Goal: Transaction & Acquisition: Download file/media

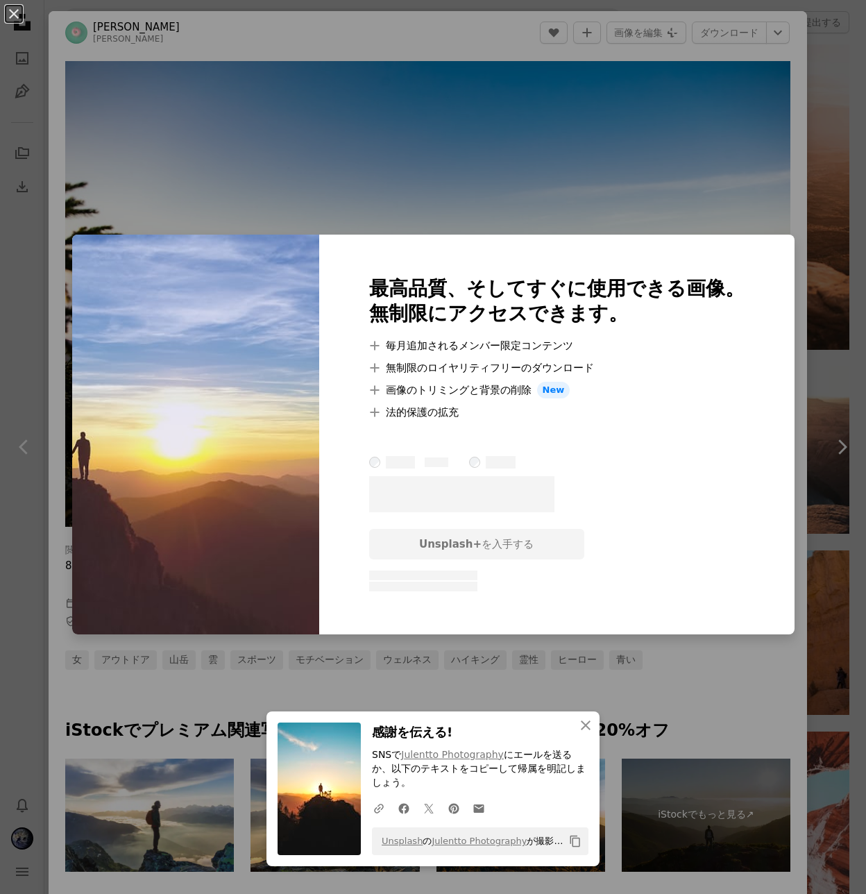
scroll to position [896, 0]
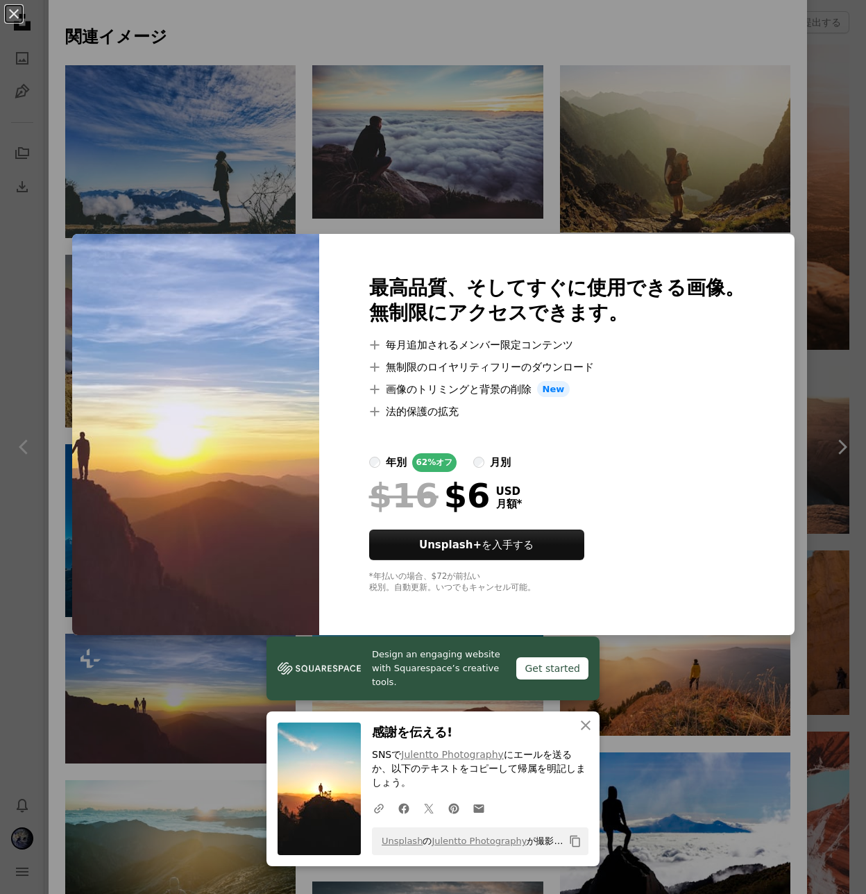
click at [679, 680] on div "An X shape 最高品質、そしてすぐに使用できる画像。 無制限にアクセスできます。 A plus sign 毎月追加されるメンバー限定コンテンツ A p…" at bounding box center [433, 447] width 866 height 894
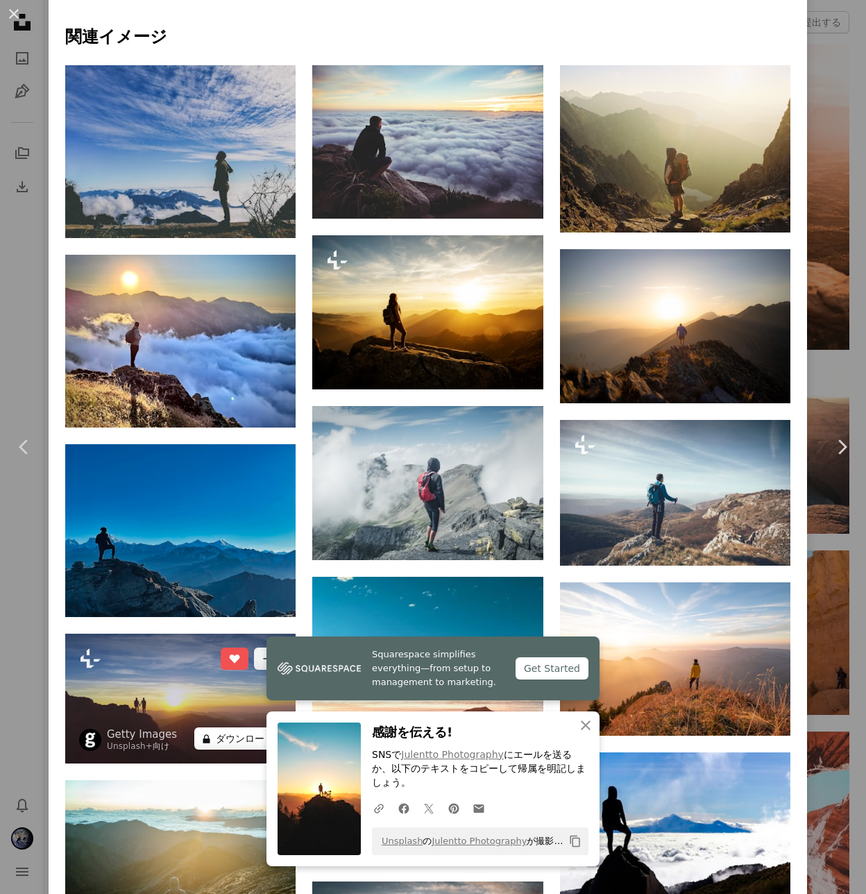
click at [226, 728] on button "A lock ダウンロード" at bounding box center [237, 739] width 87 height 22
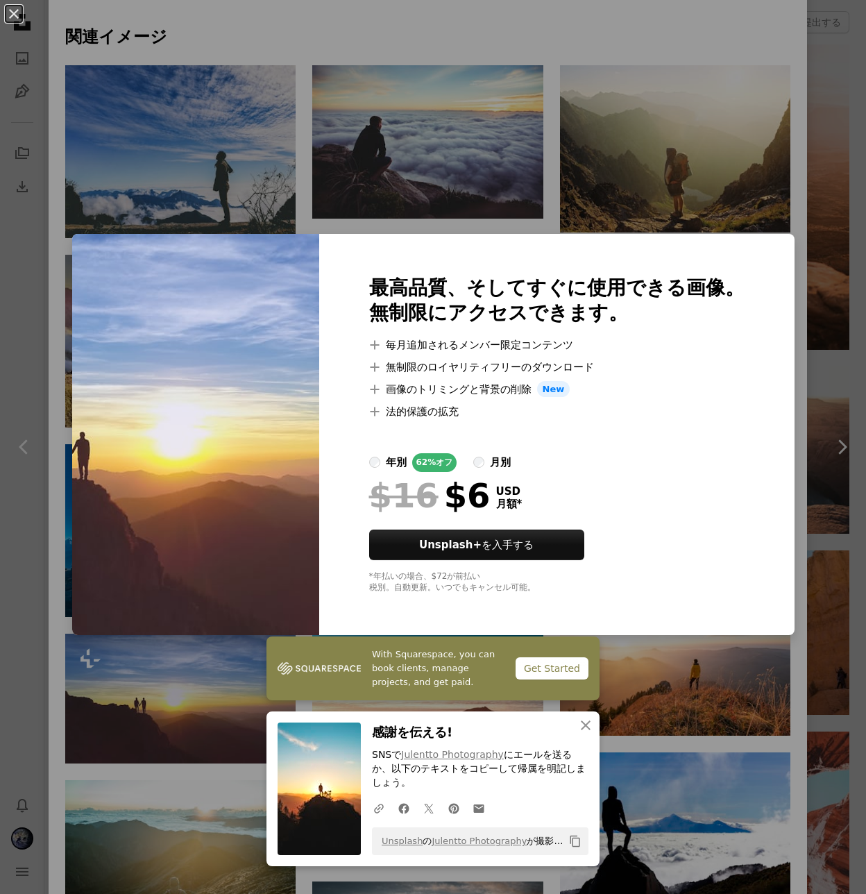
click at [697, 685] on div "An X shape 最高品質、そしてすぐに使用できる画像。 無制限にアクセスできます。 A plus sign 毎月追加されるメンバー限定コンテンツ A p…" at bounding box center [433, 447] width 866 height 894
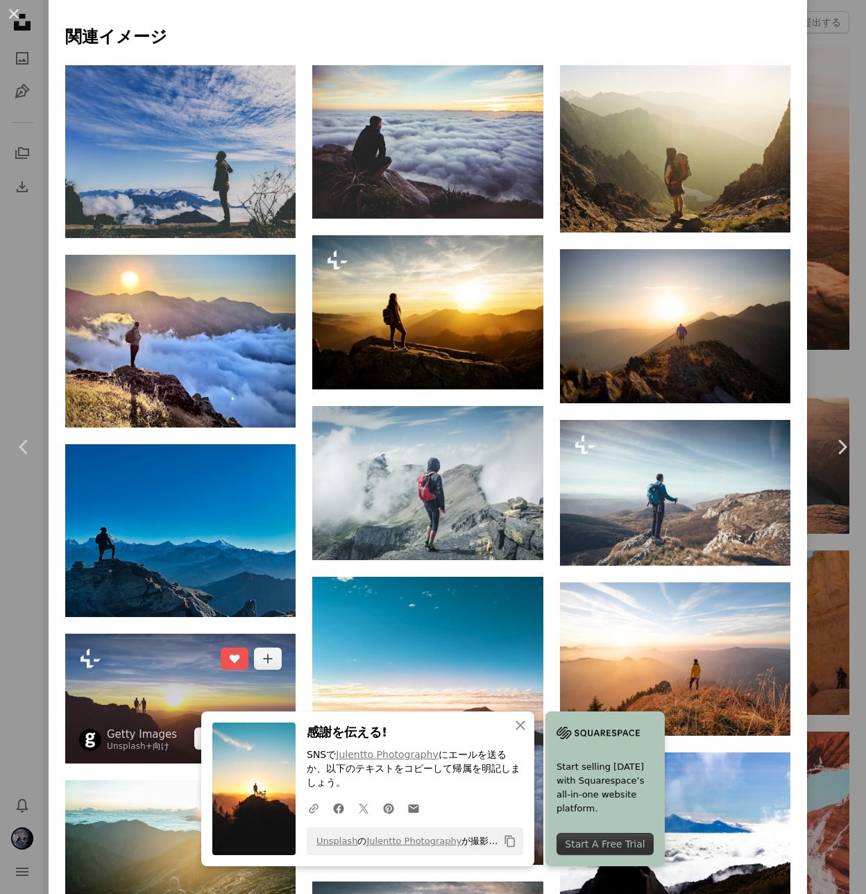
click at [196, 634] on img at bounding box center [180, 699] width 230 height 130
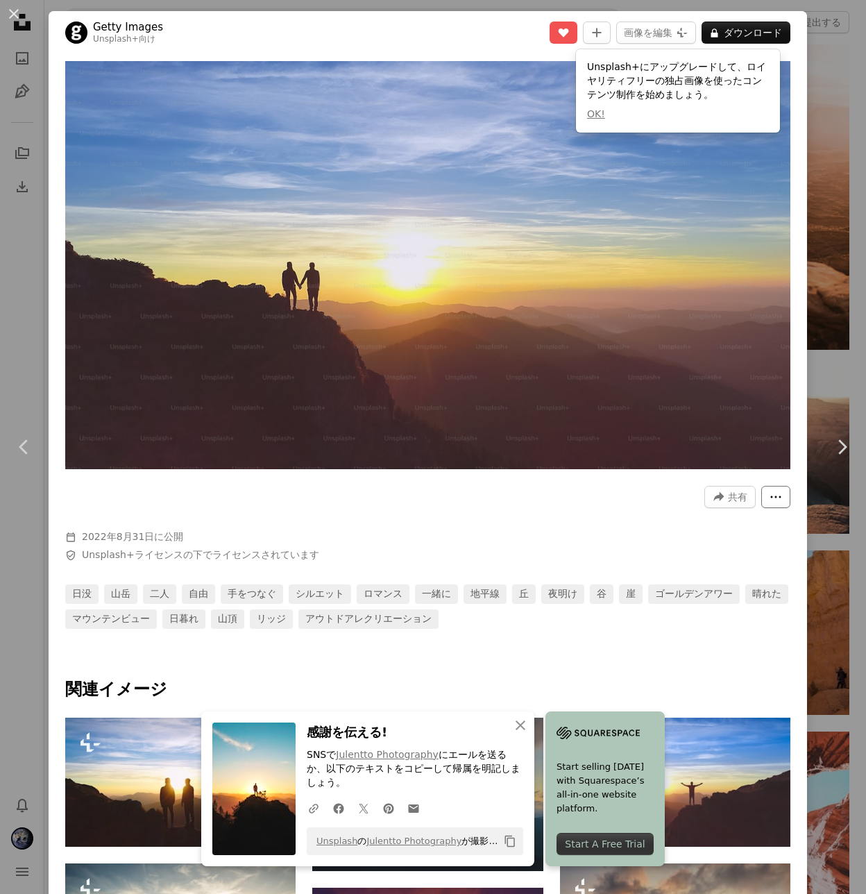
click at [769, 486] on button "More Actions" at bounding box center [776, 497] width 29 height 22
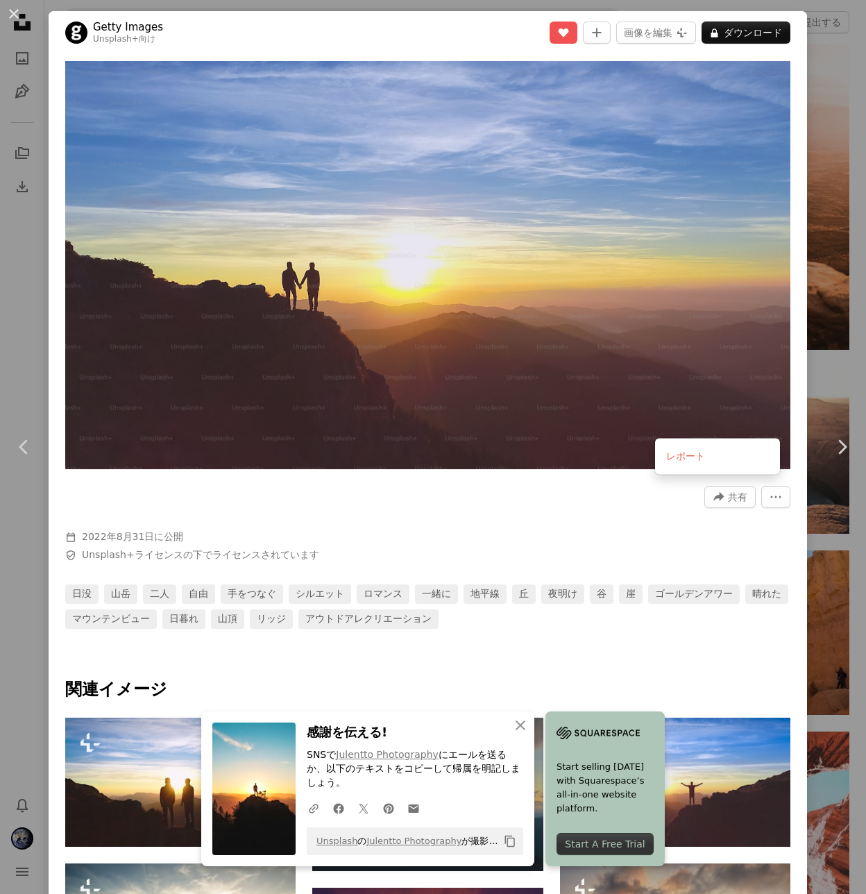
click at [555, 490] on dialog "An X shape Chevron left Chevron right Getty Images Unsplash+ 向け A heart A plus …" at bounding box center [433, 447] width 866 height 894
click at [834, 39] on div "An X shape Chevron left Chevron right Getty Images Unsplash+ 向け A heart A plus …" at bounding box center [433, 447] width 866 height 894
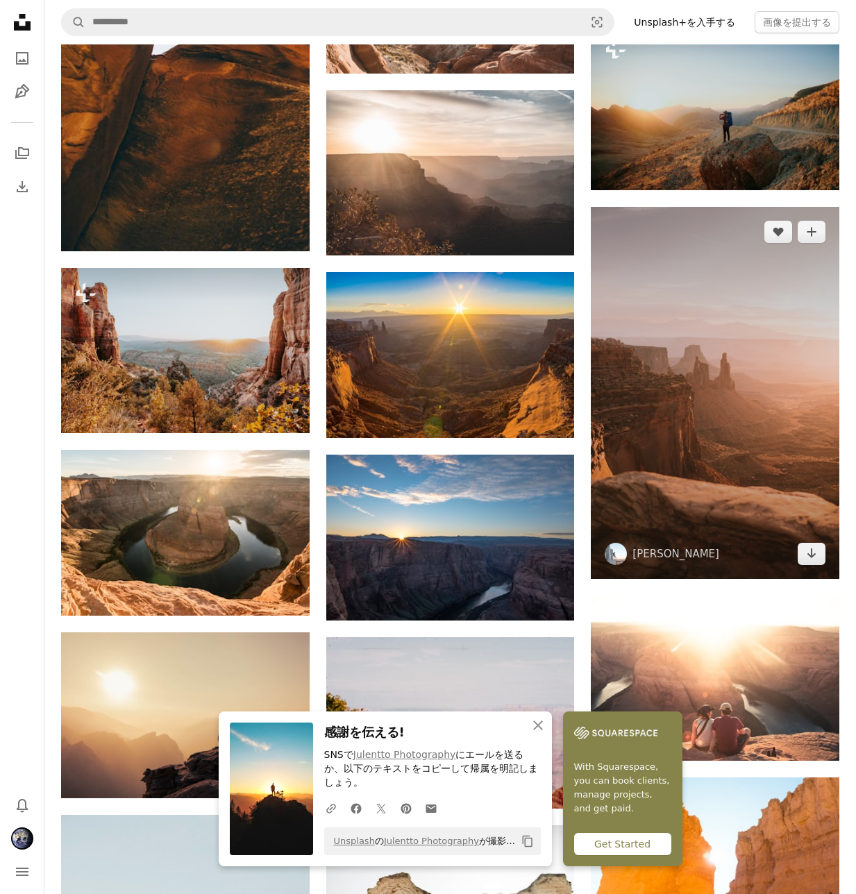
scroll to position [4871, 0]
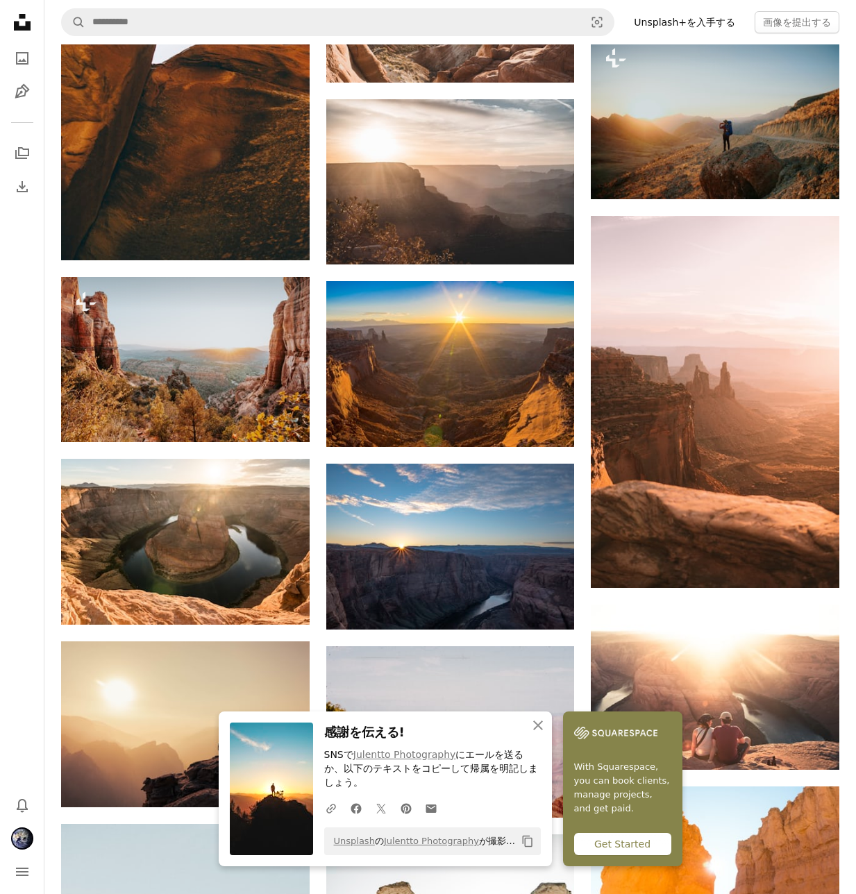
click at [25, 22] on icon at bounding box center [22, 22] width 17 height 17
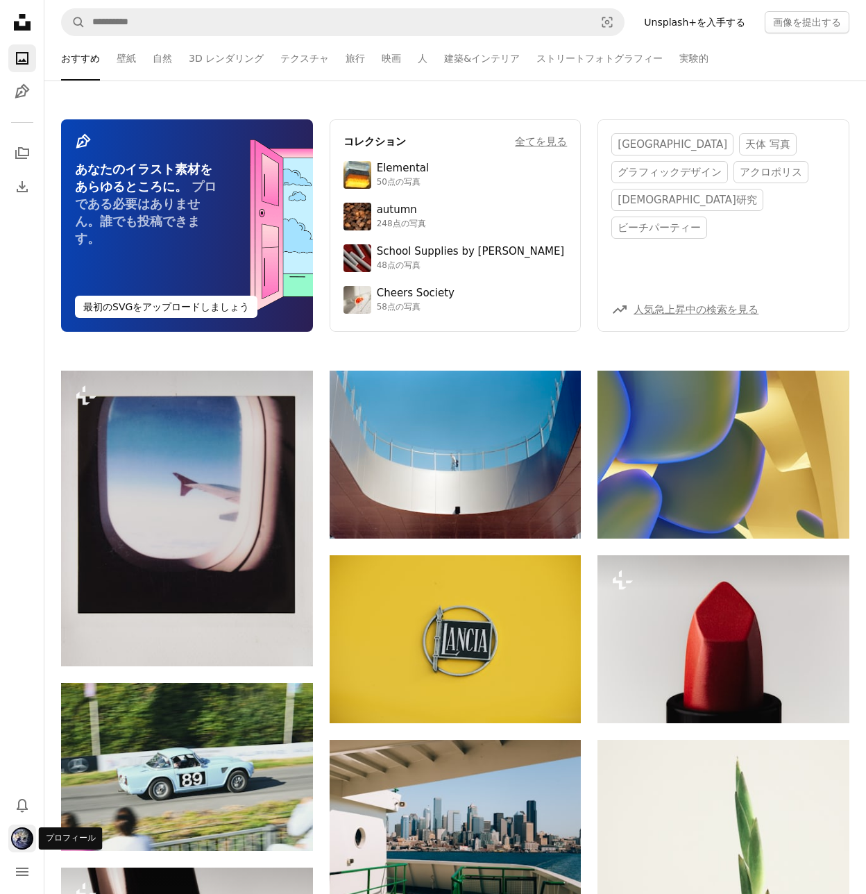
click at [29, 841] on img "プロフィール" at bounding box center [22, 839] width 22 height 22
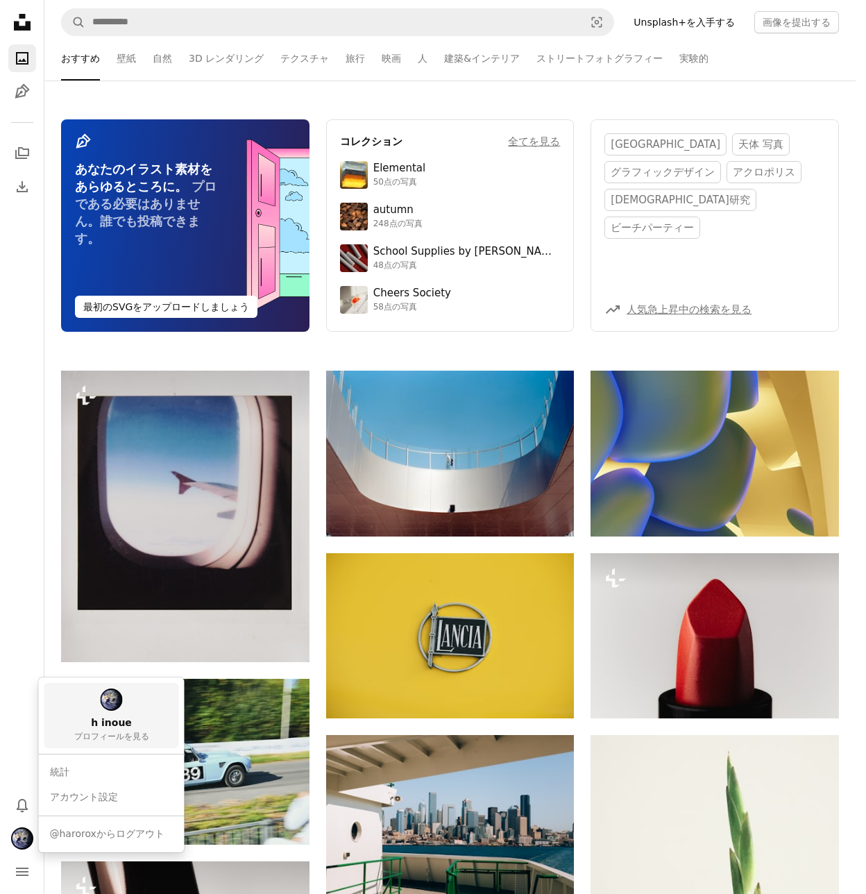
click at [115, 711] on link "h inoue プロフィールを見る" at bounding box center [111, 715] width 135 height 65
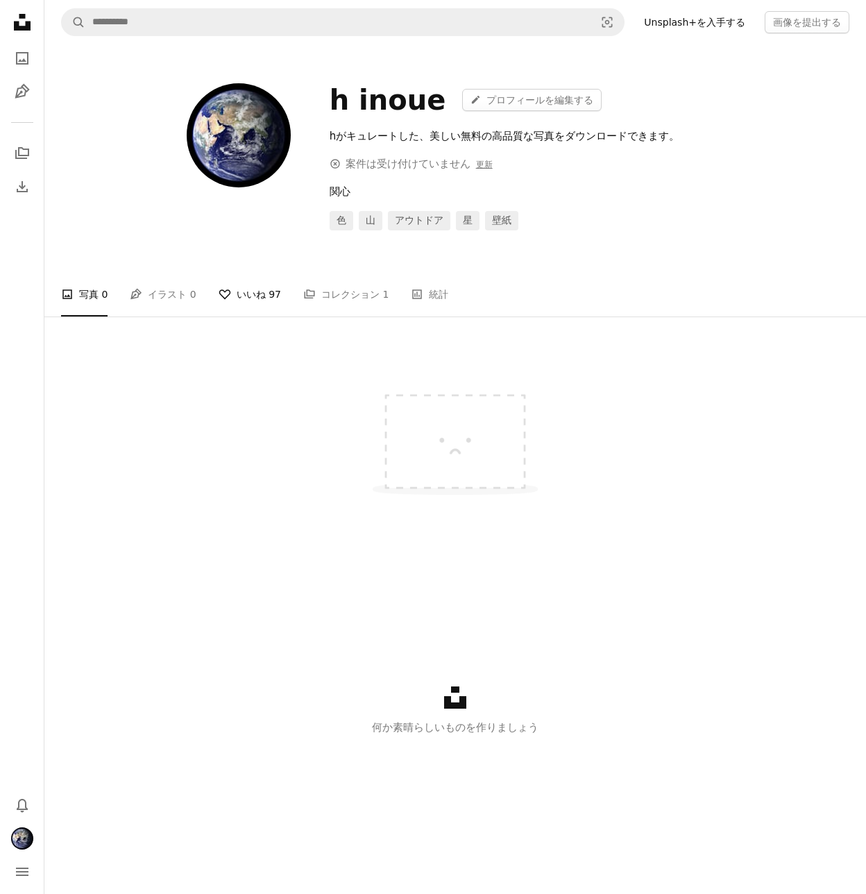
click at [253, 299] on link "A heart いいね 97" at bounding box center [250, 294] width 62 height 44
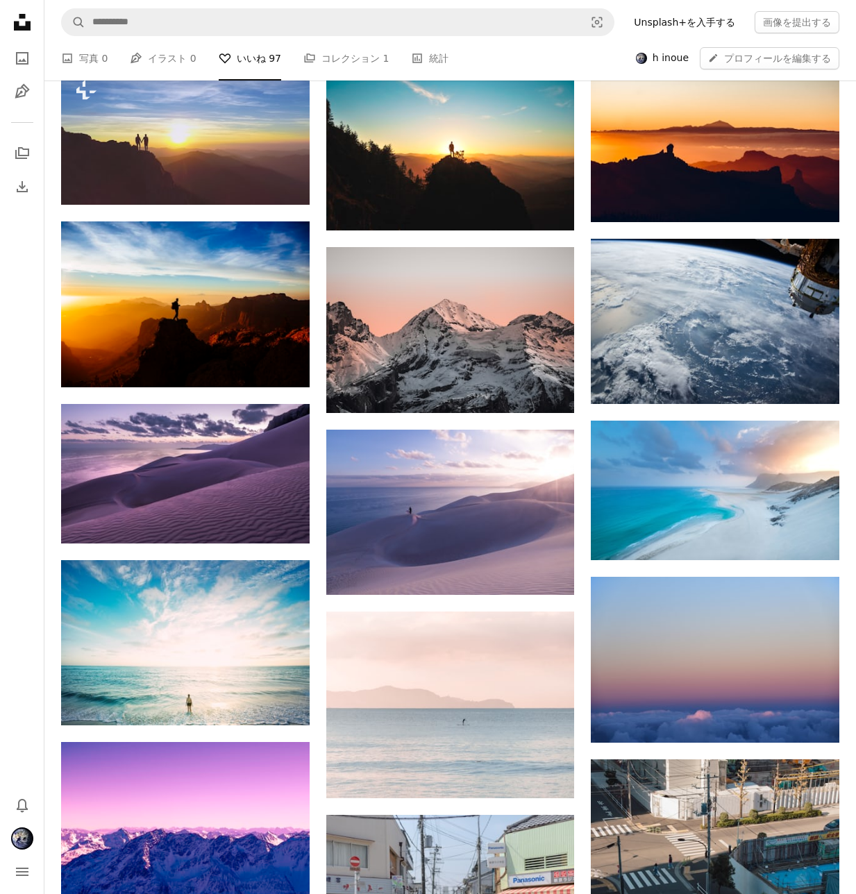
scroll to position [357, 0]
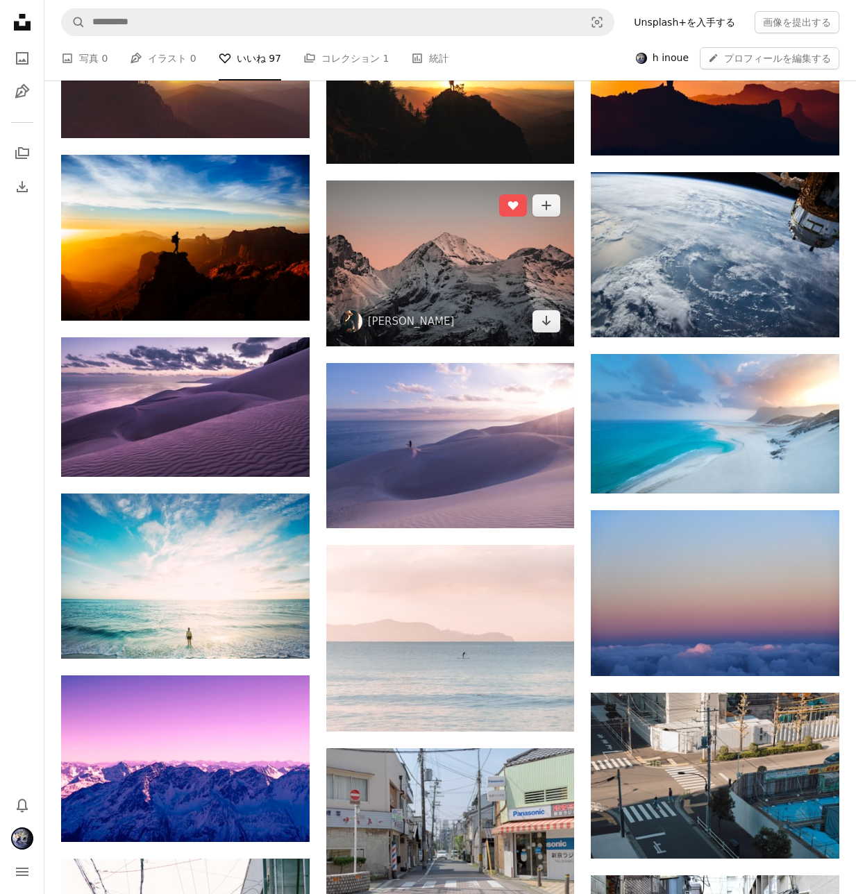
click at [442, 265] on img at bounding box center [450, 264] width 249 height 166
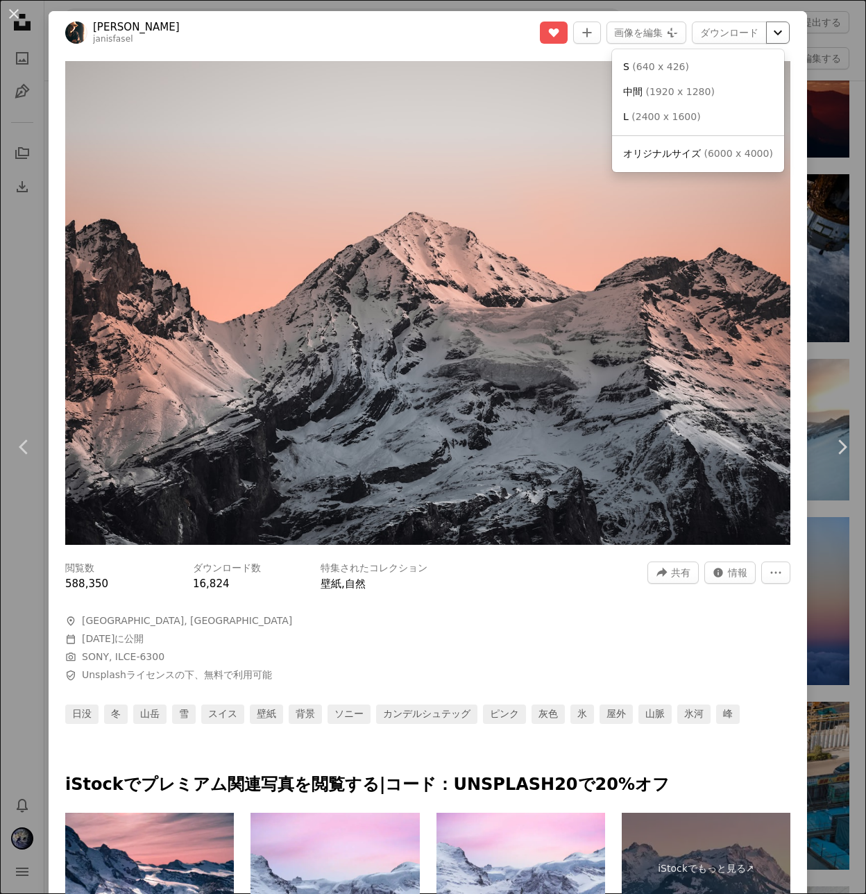
click at [773, 31] on icon "Chevron down" at bounding box center [778, 32] width 22 height 17
click at [40, 282] on dialog "An X shape Chevron left Chevron right [PERSON_NAME] janisfasel A heart A plus s…" at bounding box center [433, 447] width 866 height 894
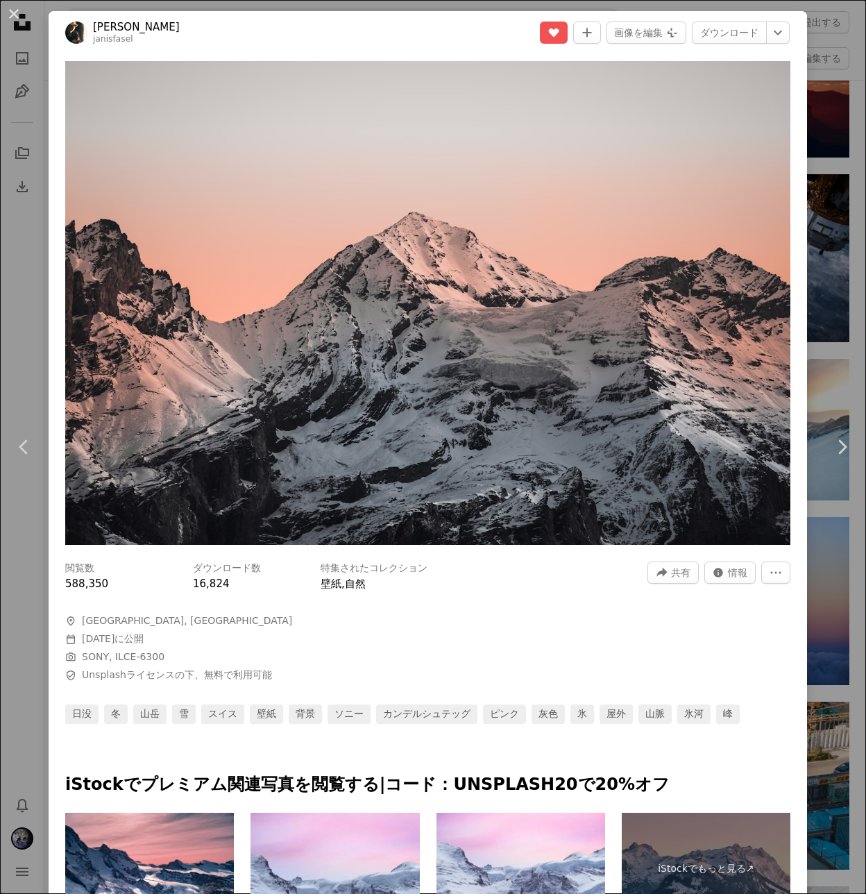
click at [36, 283] on div "An X shape Chevron left Chevron right [PERSON_NAME] janisfasel A heart A plus s…" at bounding box center [433, 447] width 866 height 894
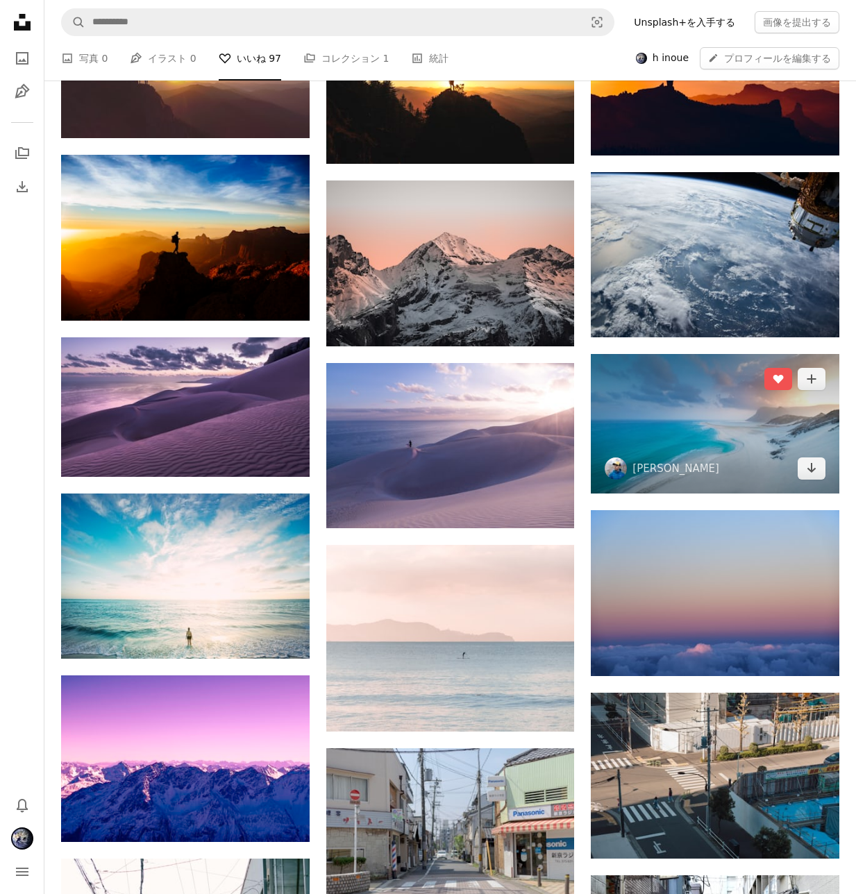
click at [651, 411] on img at bounding box center [715, 424] width 249 height 140
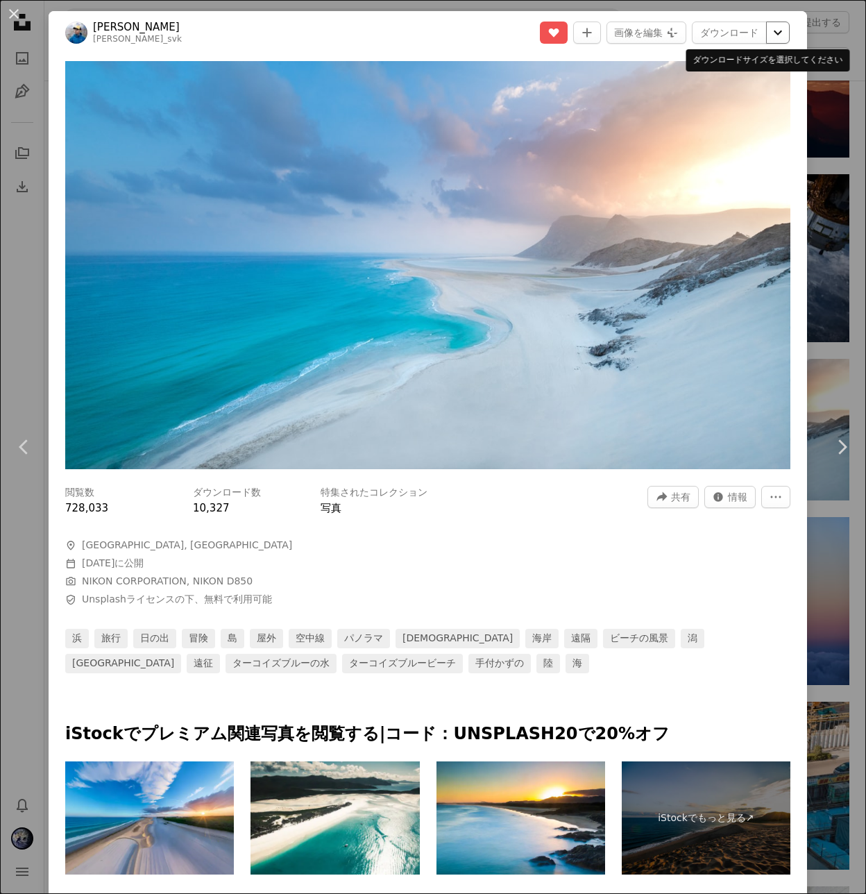
click at [769, 37] on icon "Chevron down" at bounding box center [778, 32] width 22 height 17
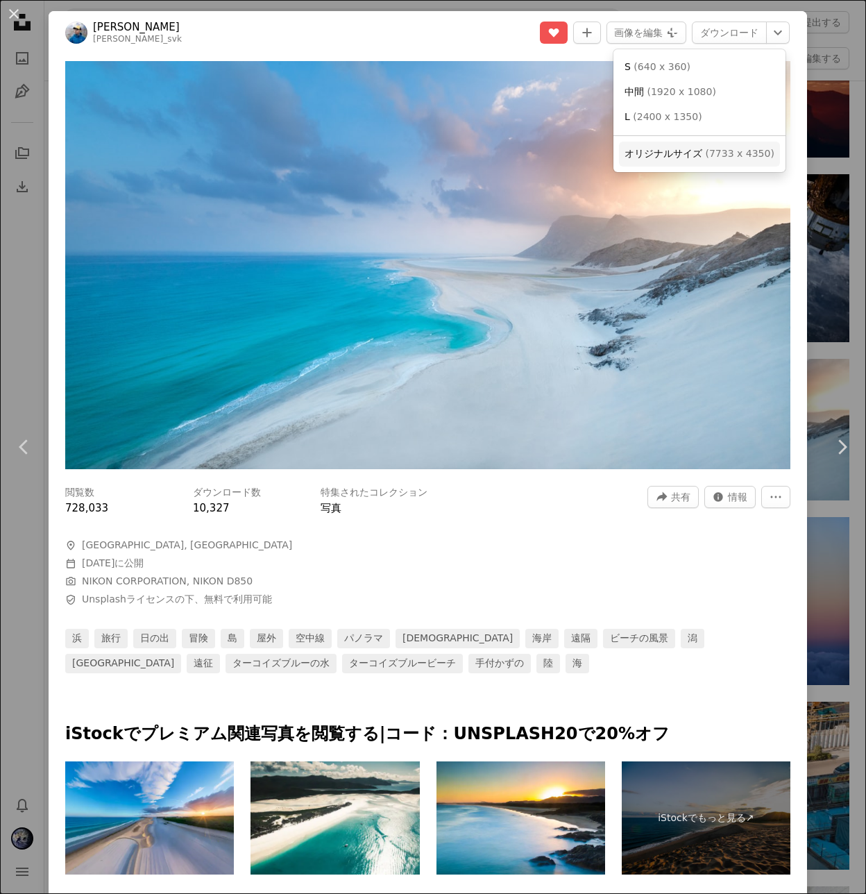
click at [712, 149] on span "( 7733 x 4350 )" at bounding box center [739, 153] width 69 height 11
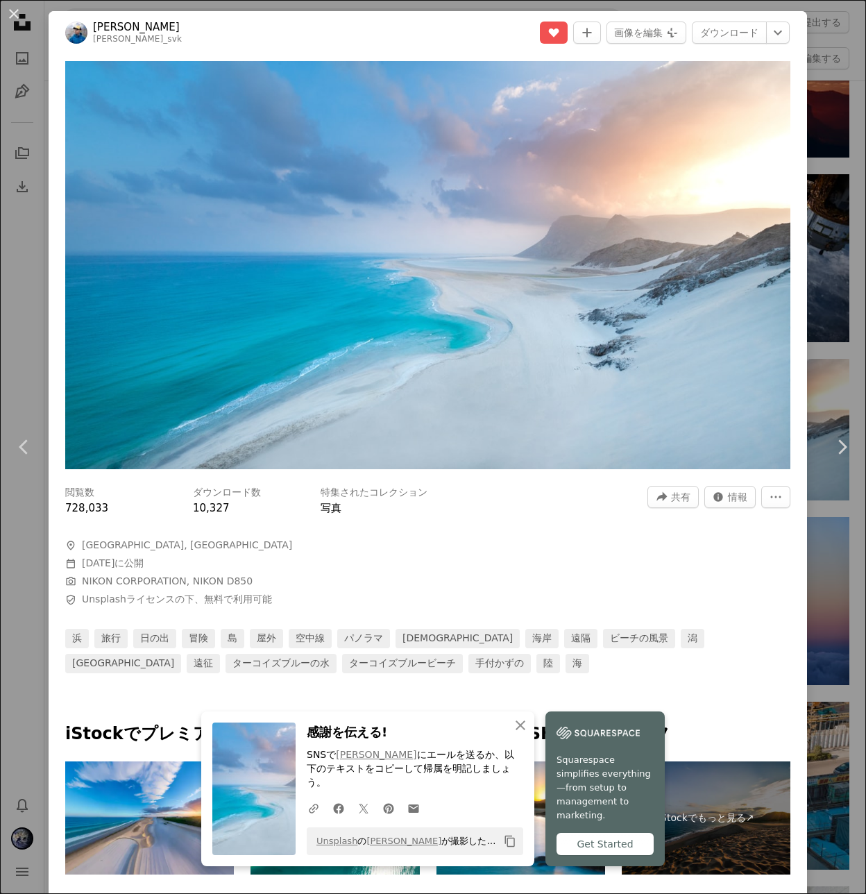
click at [811, 88] on div "An X shape Chevron left Chevron right [PERSON_NAME] andrew_svk A heart A plus s…" at bounding box center [433, 447] width 866 height 894
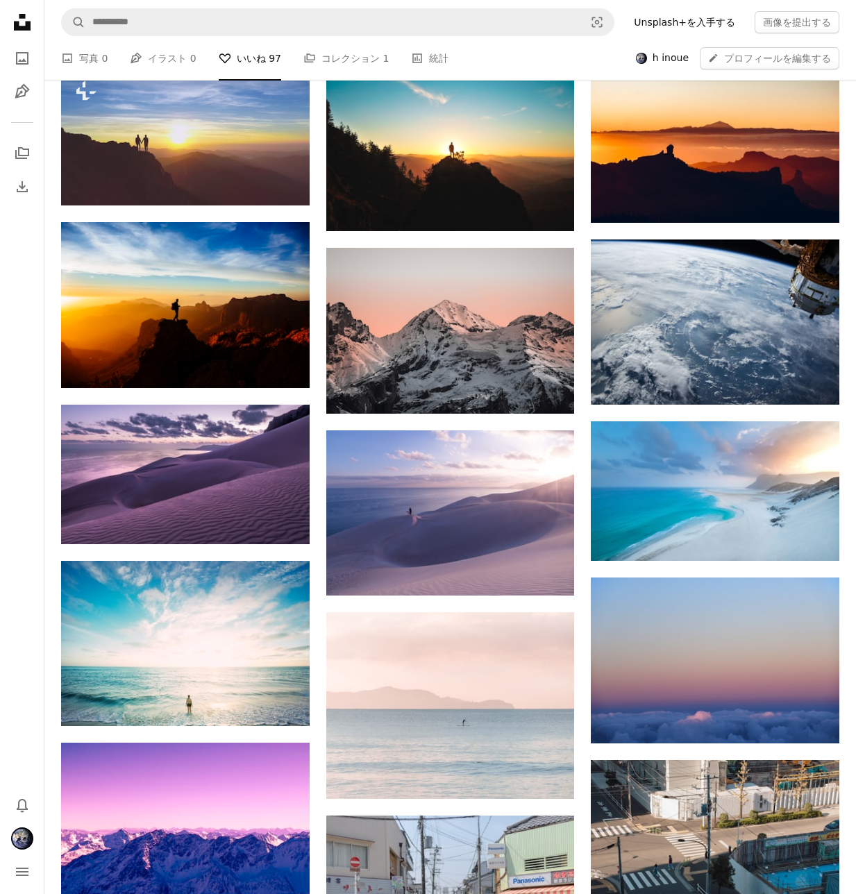
scroll to position [384, 0]
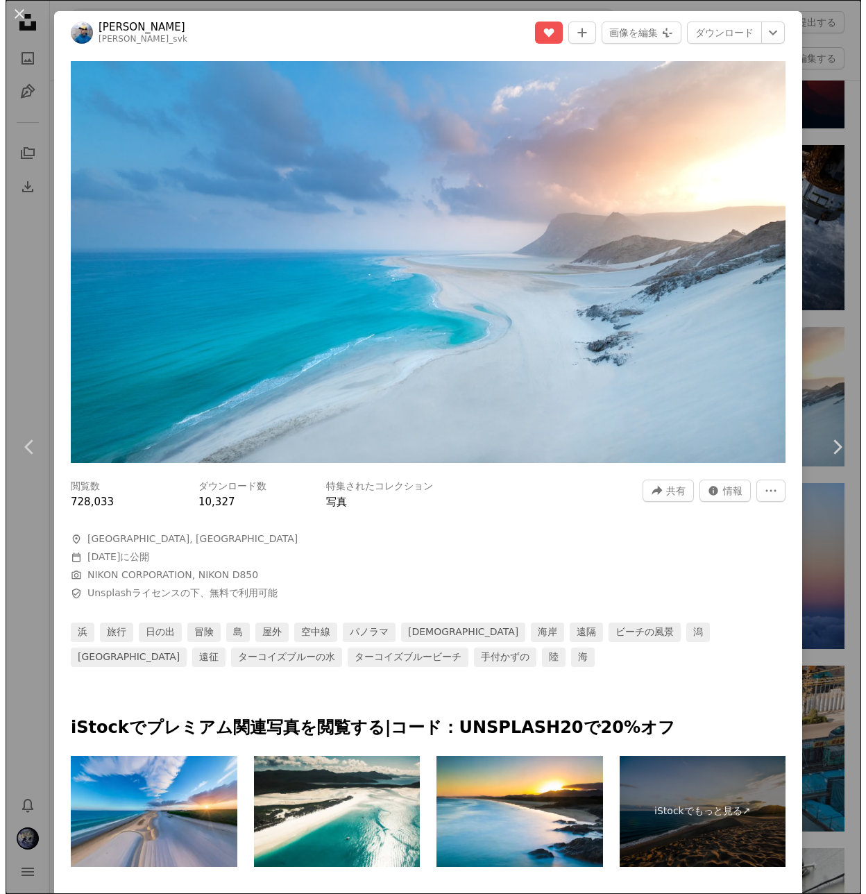
scroll to position [357, 0]
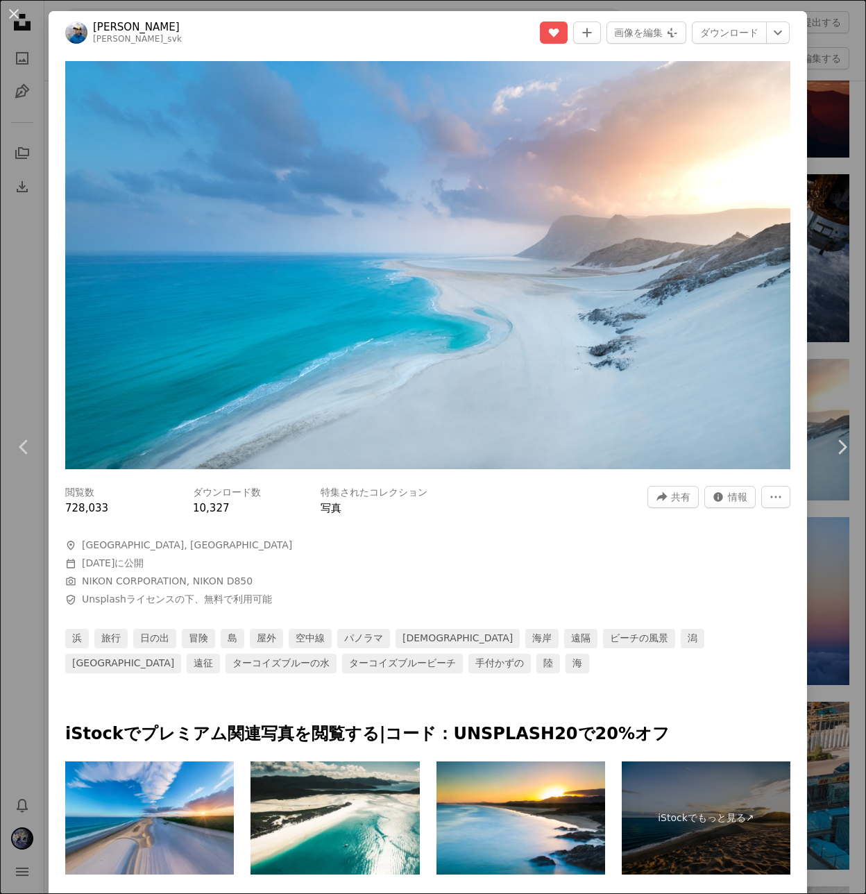
click at [36, 221] on div "An X shape Chevron left Chevron right [PERSON_NAME] andrew_svk A heart A plus s…" at bounding box center [433, 447] width 866 height 894
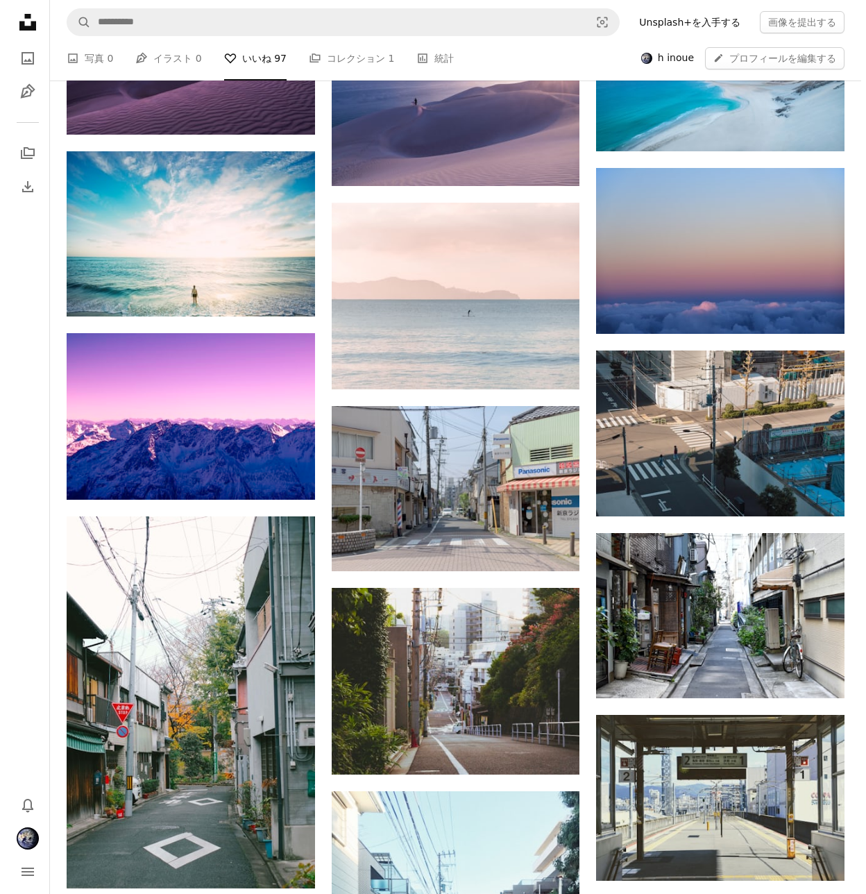
scroll to position [555, 0]
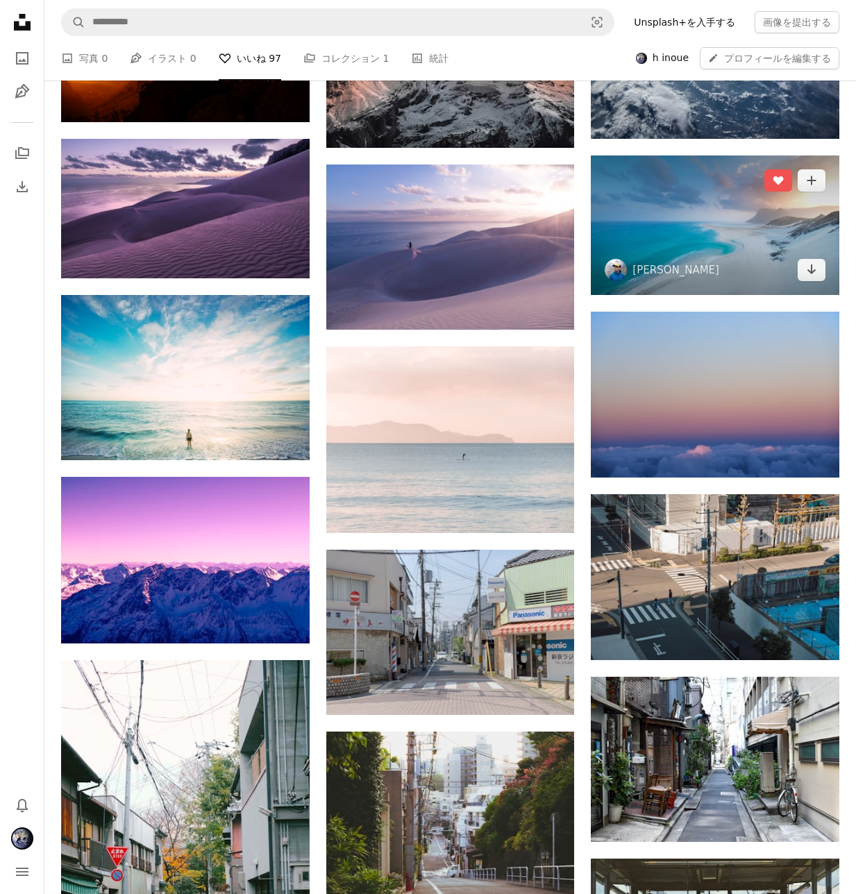
click at [669, 225] on img at bounding box center [715, 226] width 249 height 140
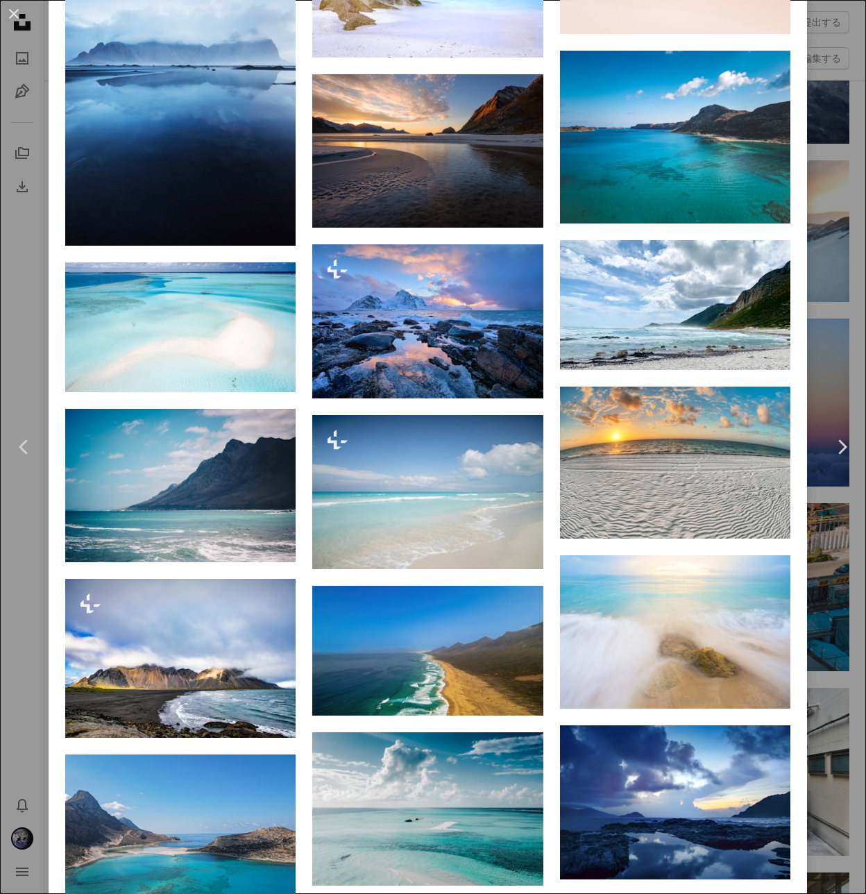
scroll to position [2588, 0]
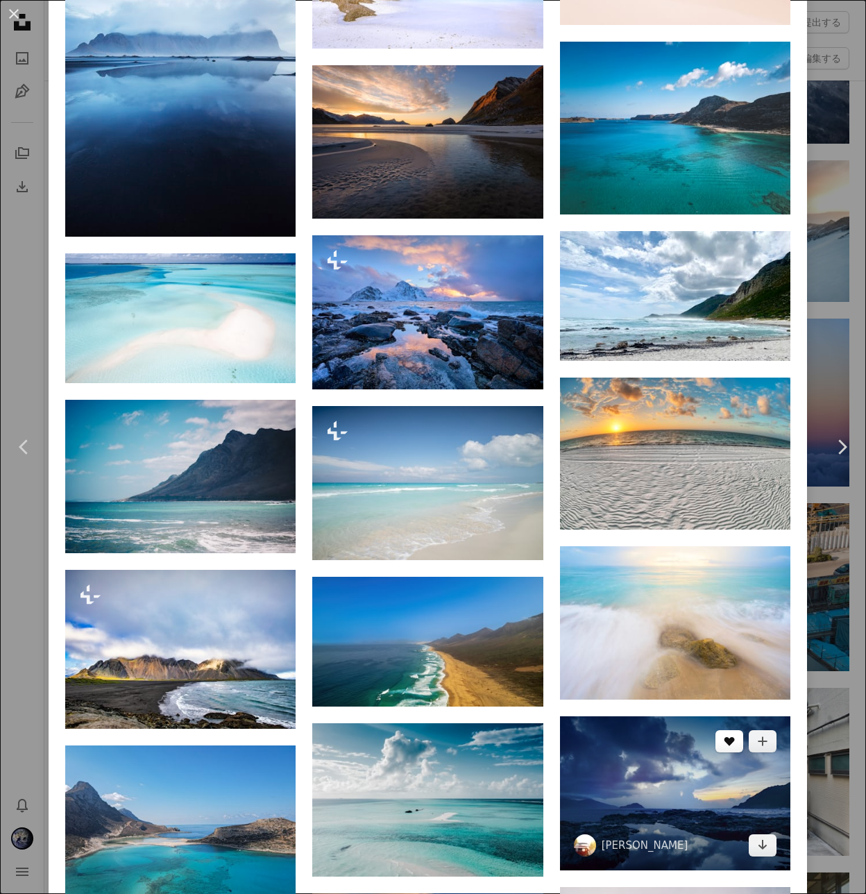
click at [717, 730] on button "A heart" at bounding box center [730, 741] width 28 height 22
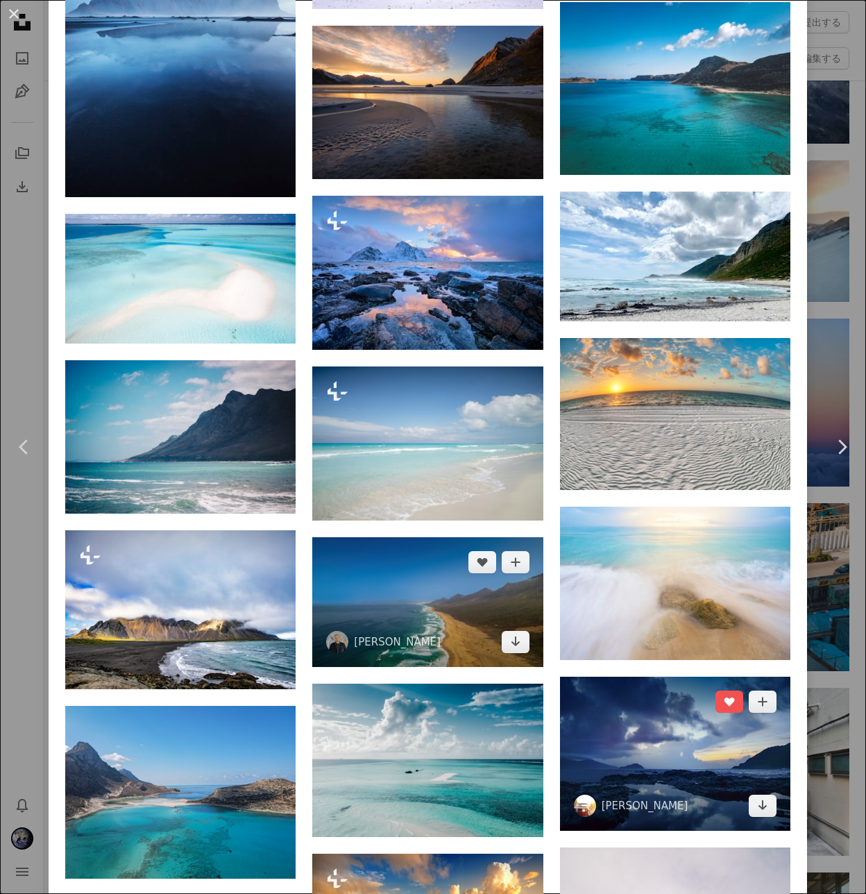
scroll to position [2683, 0]
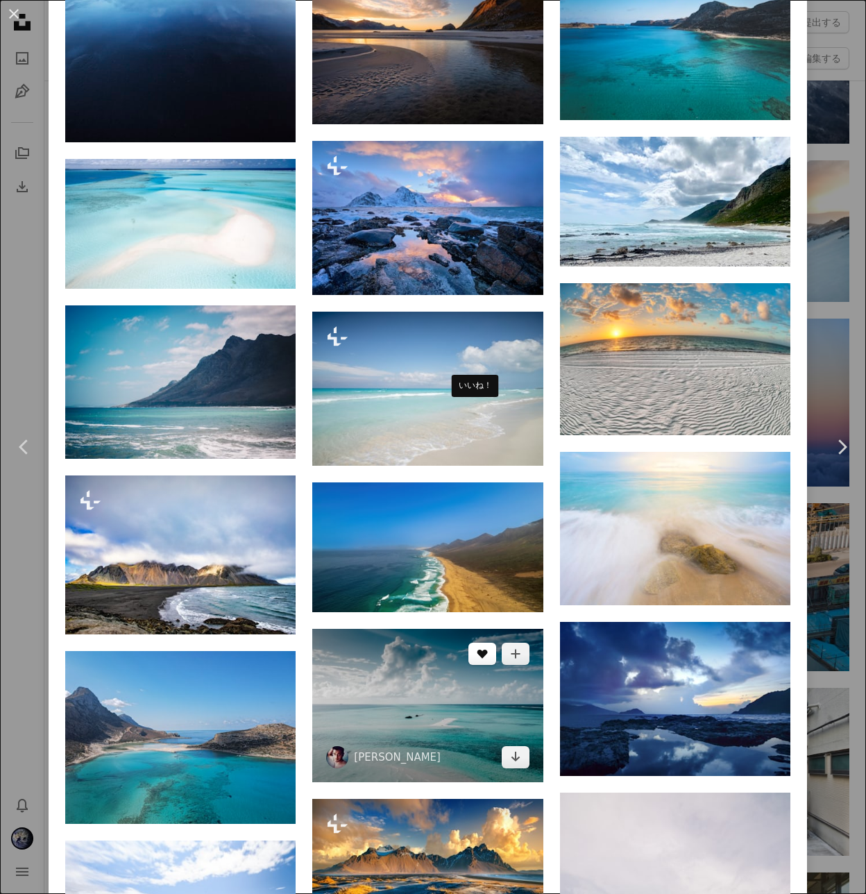
click at [477, 648] on icon "A heart" at bounding box center [482, 653] width 11 height 11
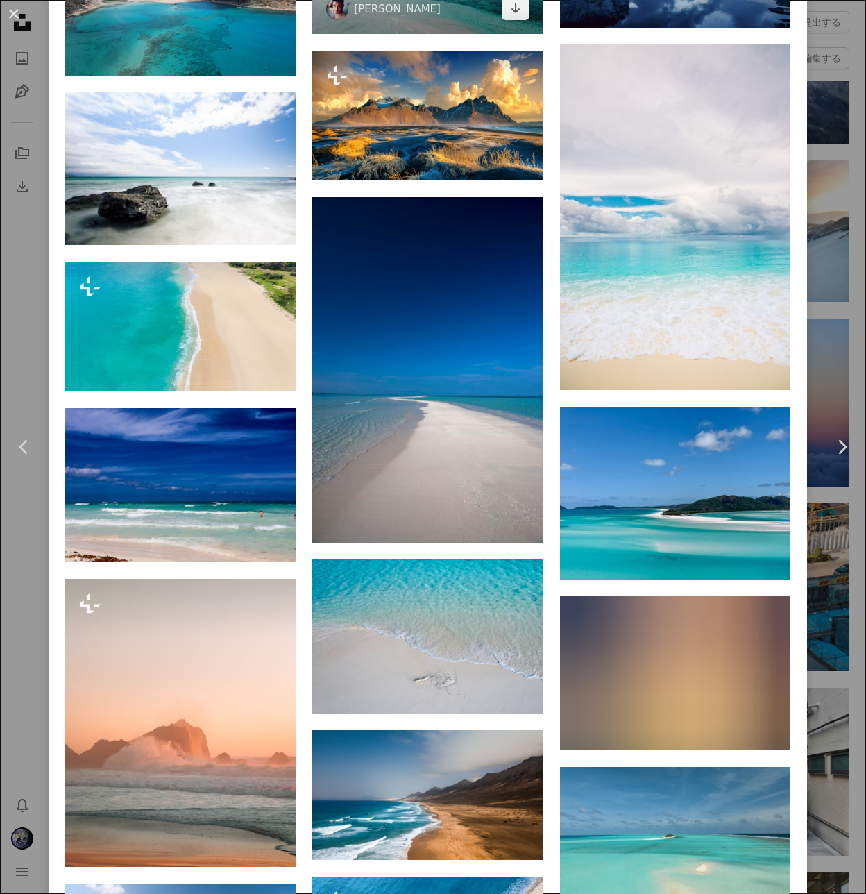
scroll to position [3525, 0]
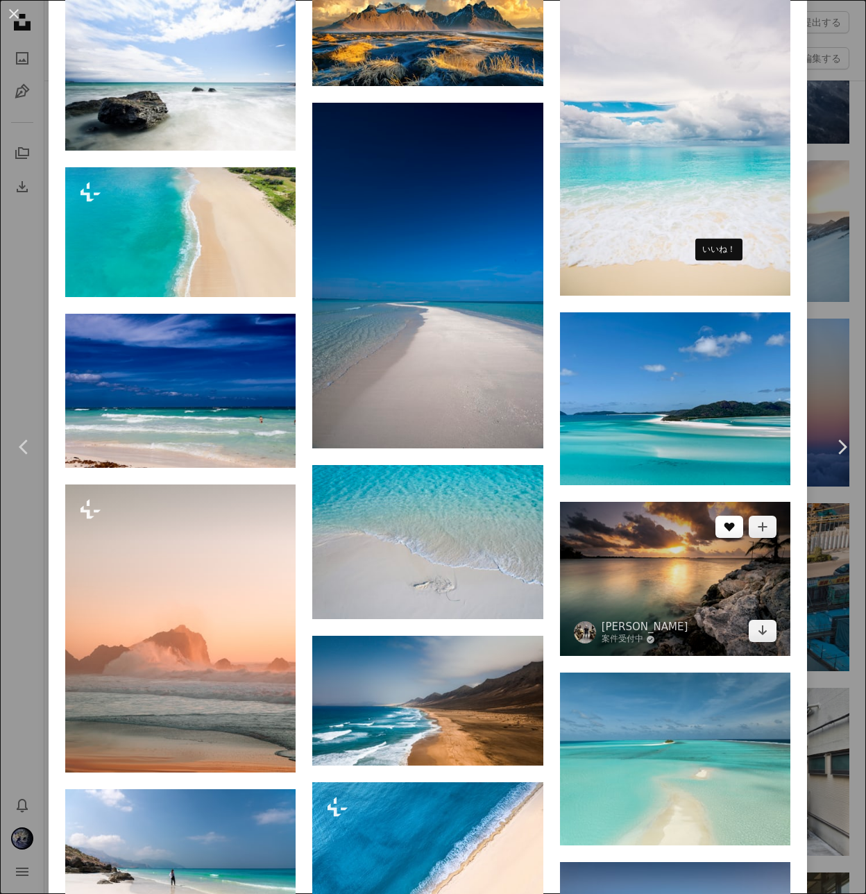
click at [724, 521] on icon "A heart" at bounding box center [729, 526] width 11 height 11
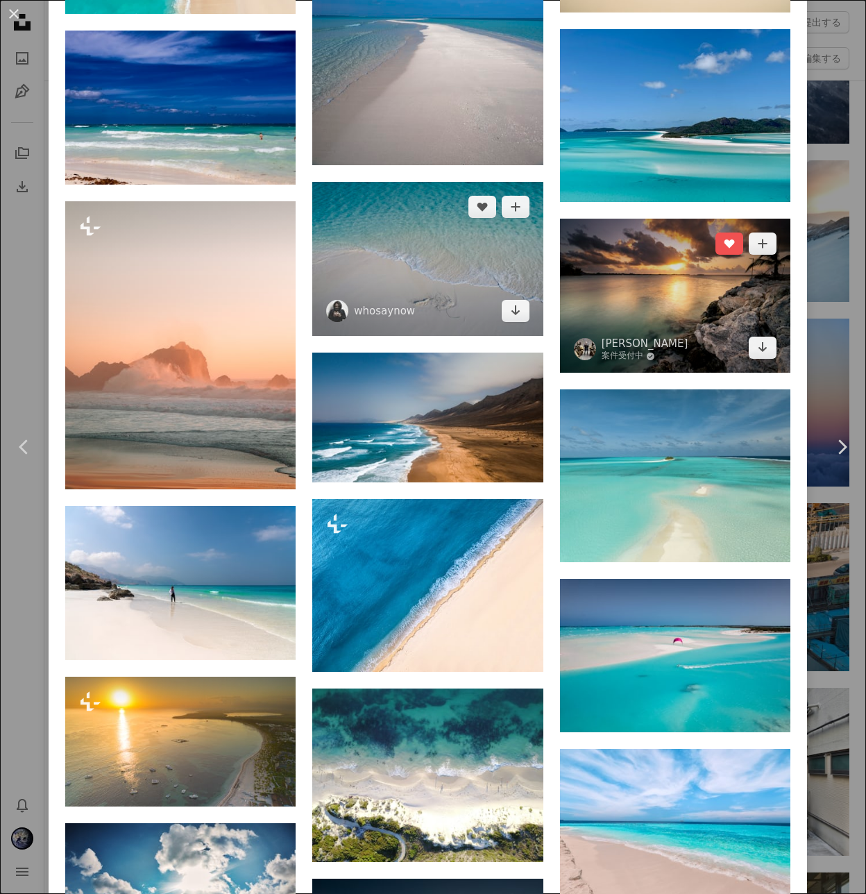
scroll to position [3892, 0]
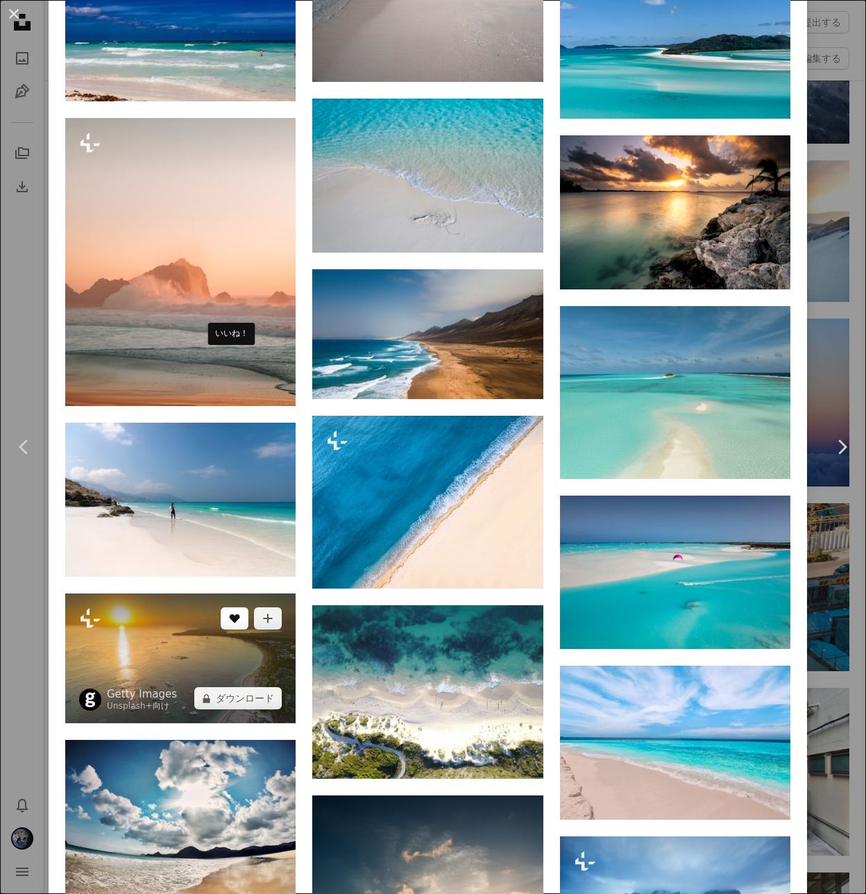
click at [229, 613] on icon "A heart" at bounding box center [234, 618] width 11 height 11
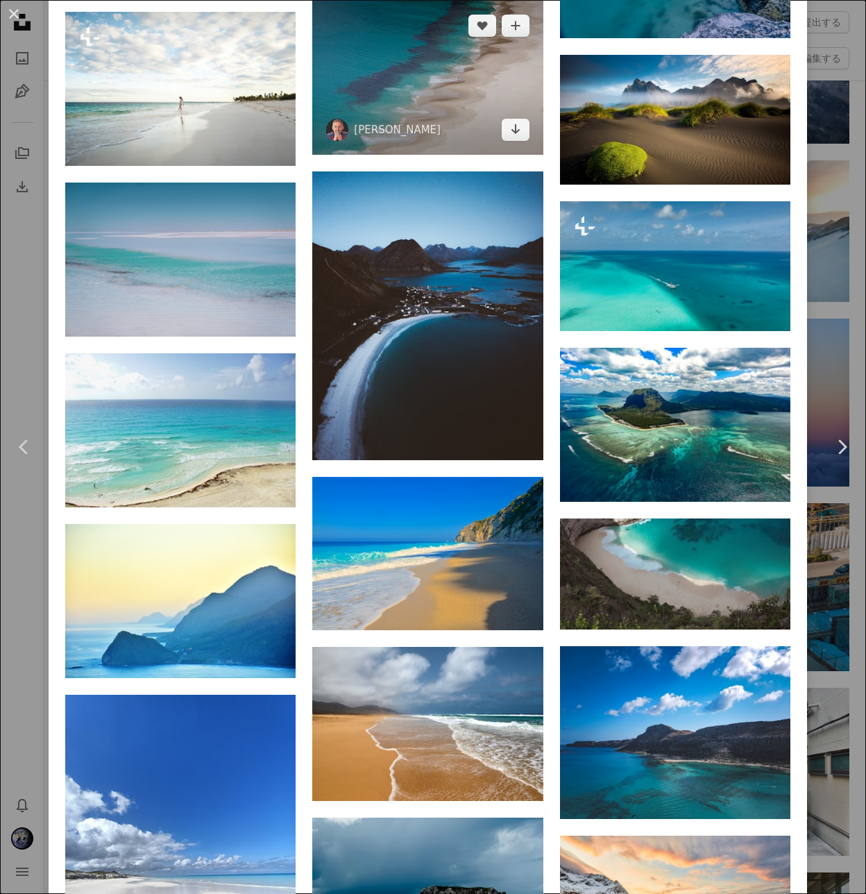
scroll to position [6902, 0]
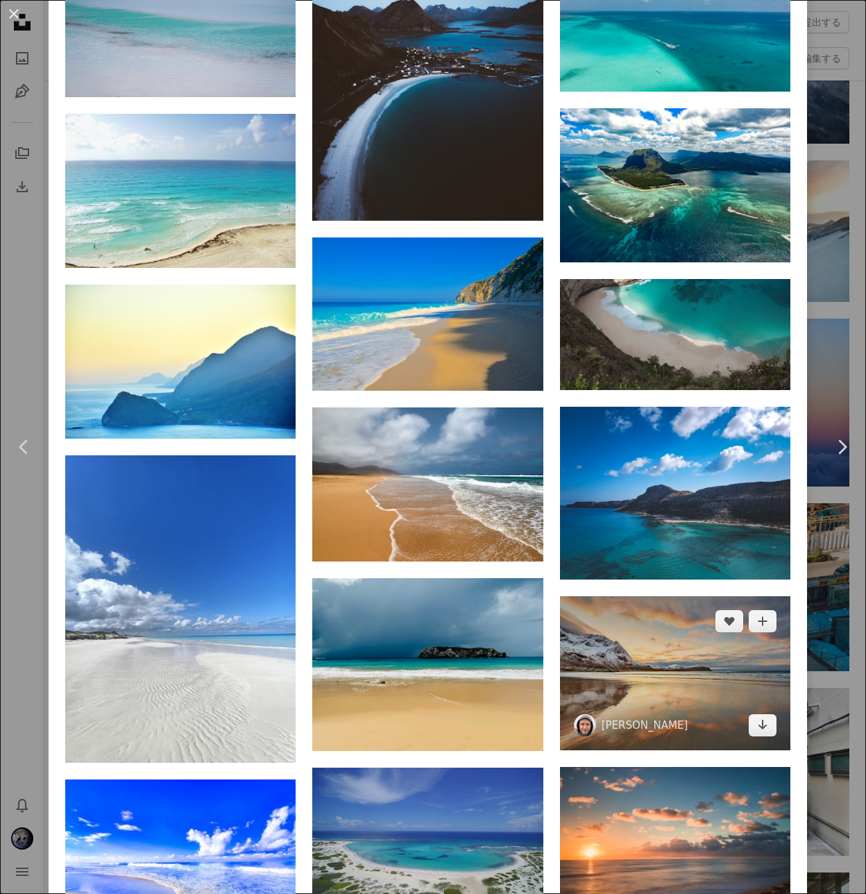
click at [663, 596] on img at bounding box center [675, 673] width 230 height 154
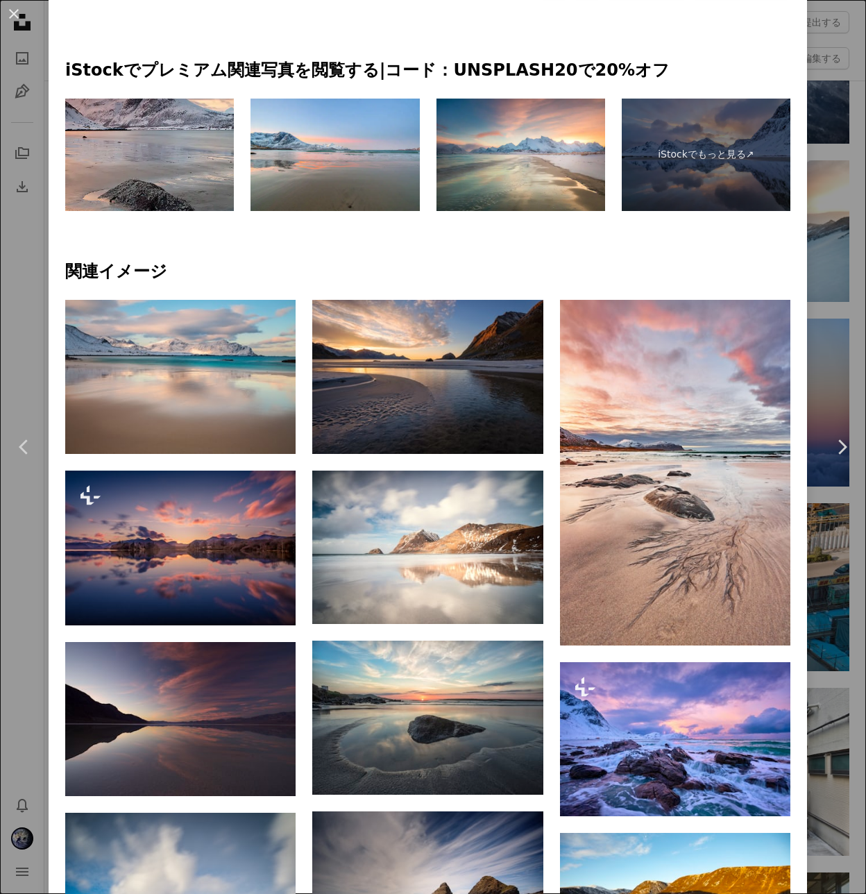
scroll to position [771, 0]
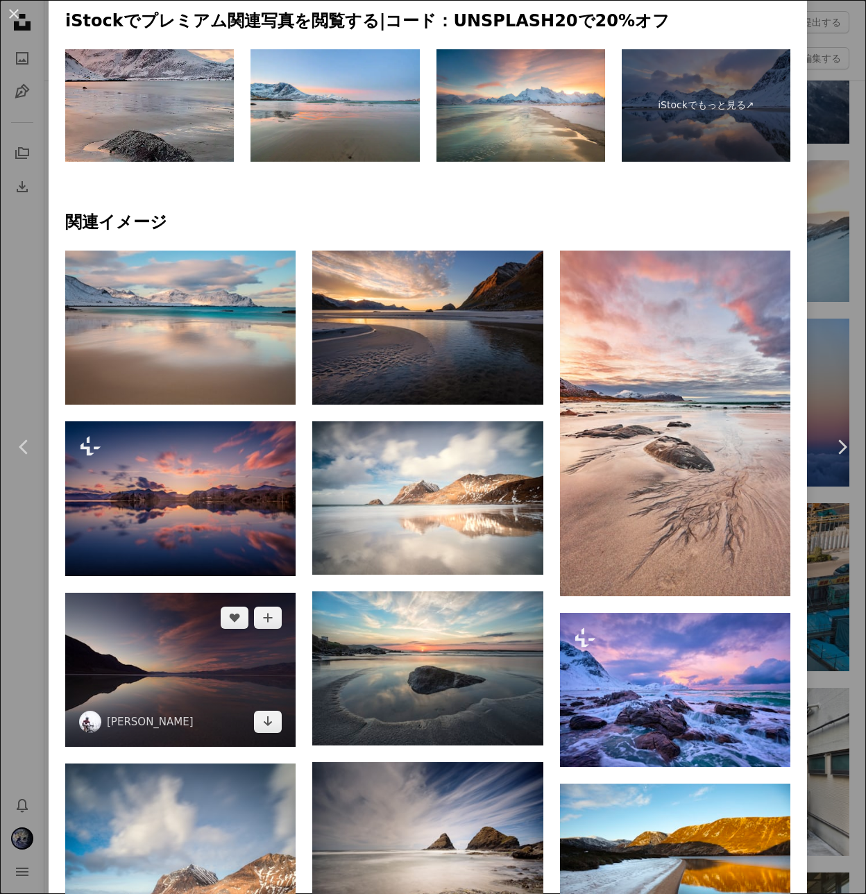
click at [217, 593] on img at bounding box center [180, 670] width 230 height 154
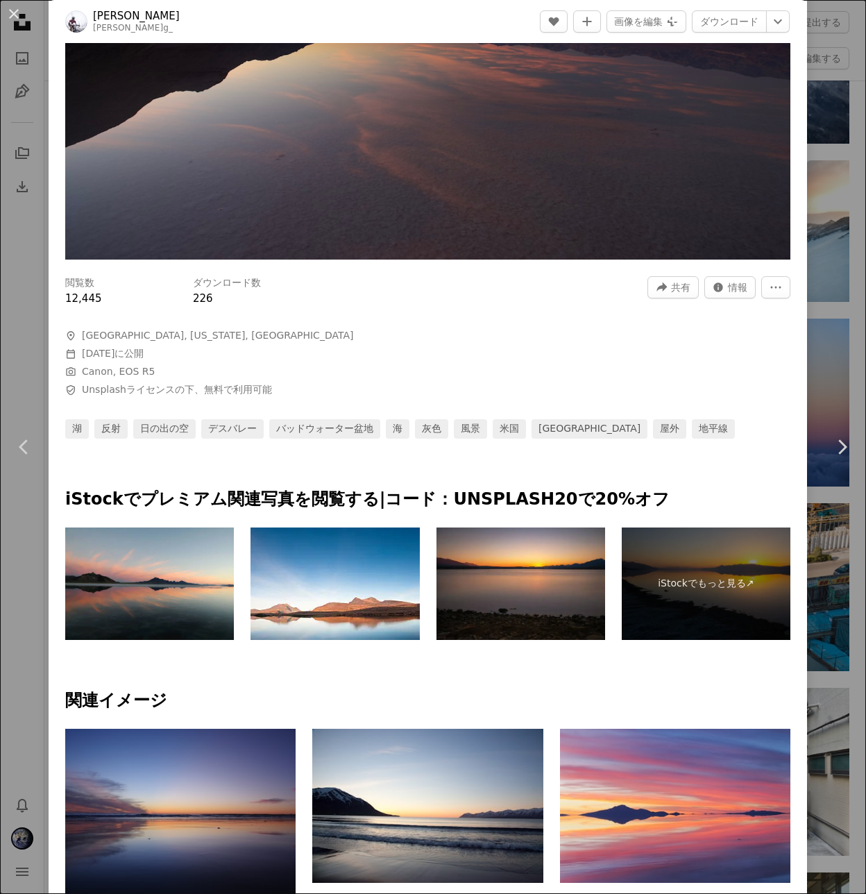
scroll to position [303, 0]
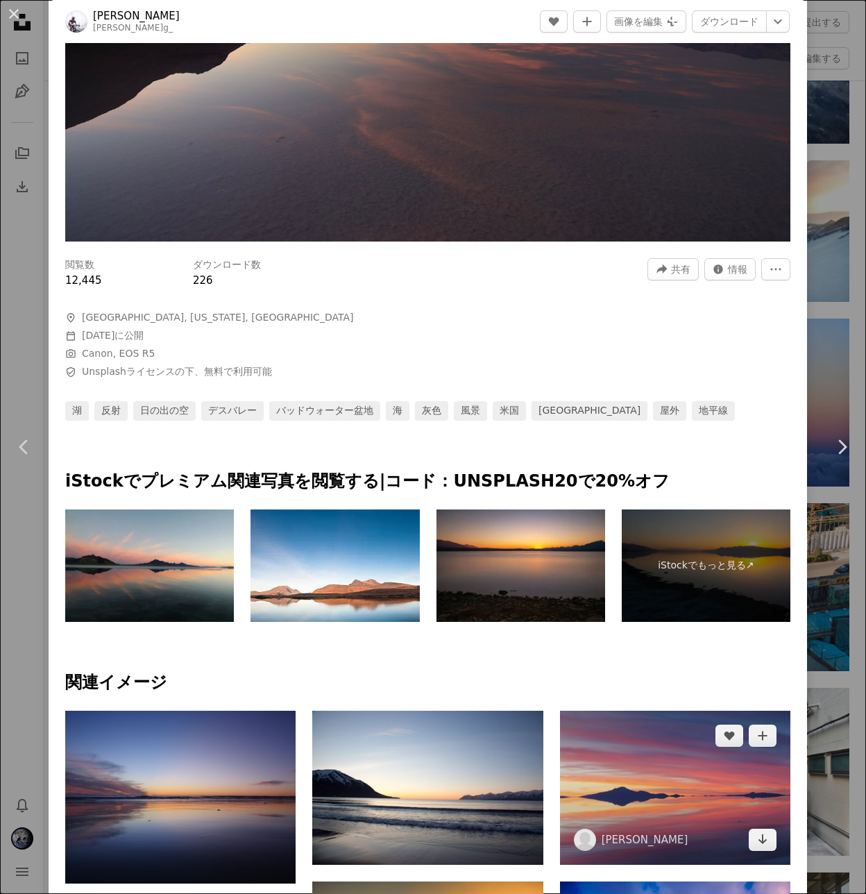
click at [653, 711] on img at bounding box center [675, 788] width 230 height 154
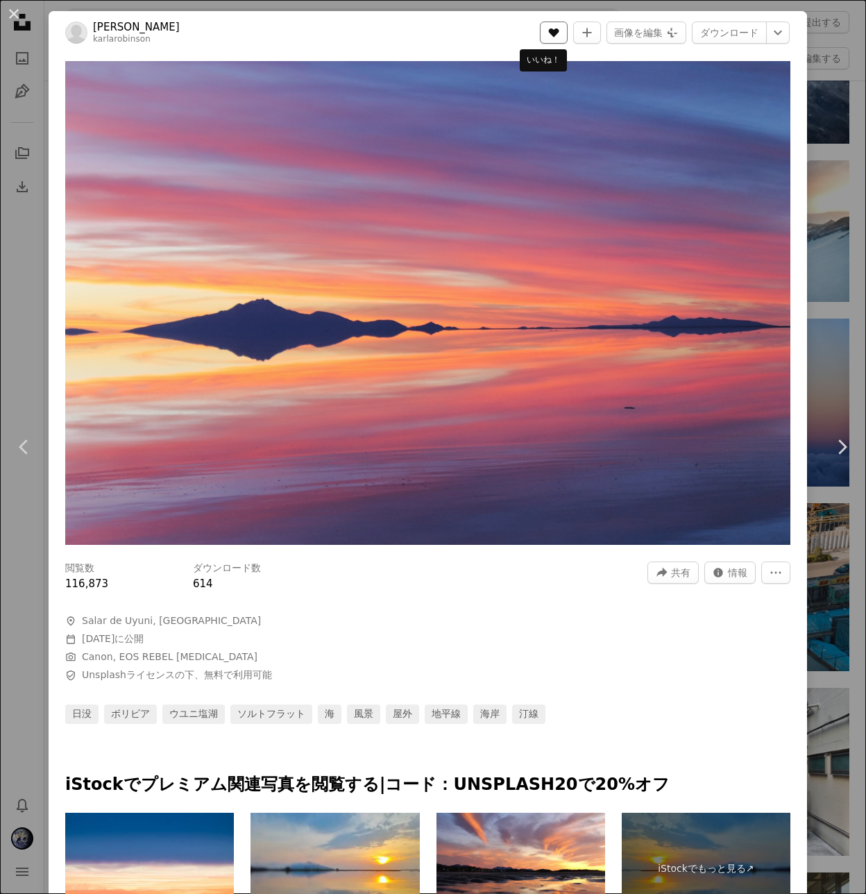
click at [549, 35] on icon "いいね！" at bounding box center [554, 32] width 10 height 9
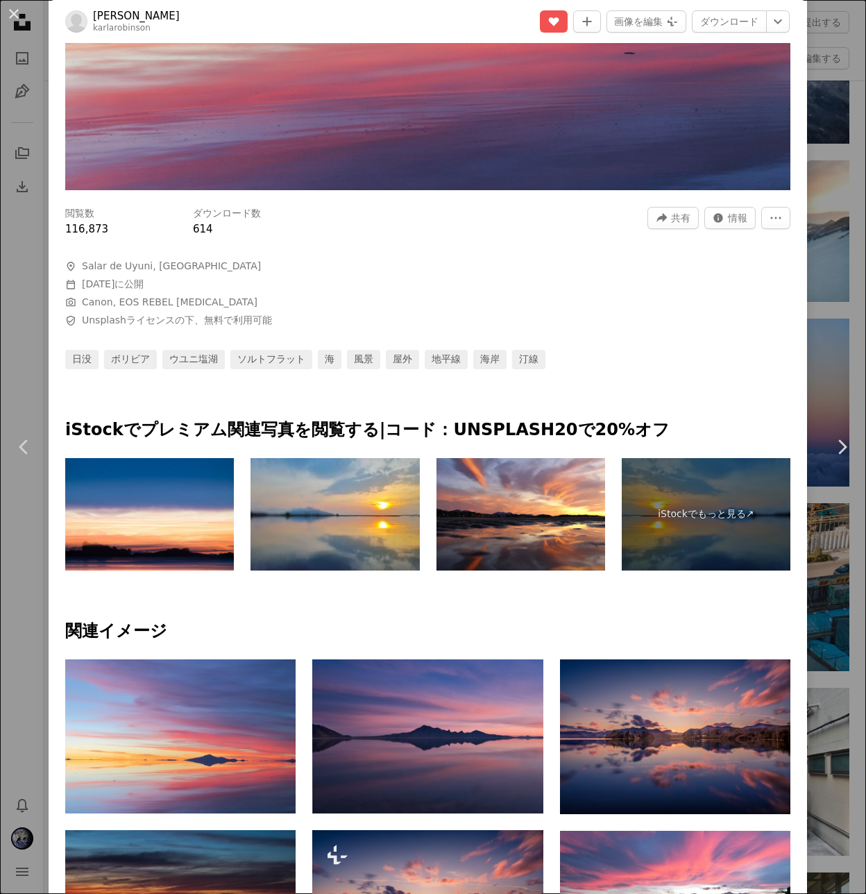
scroll to position [431, 0]
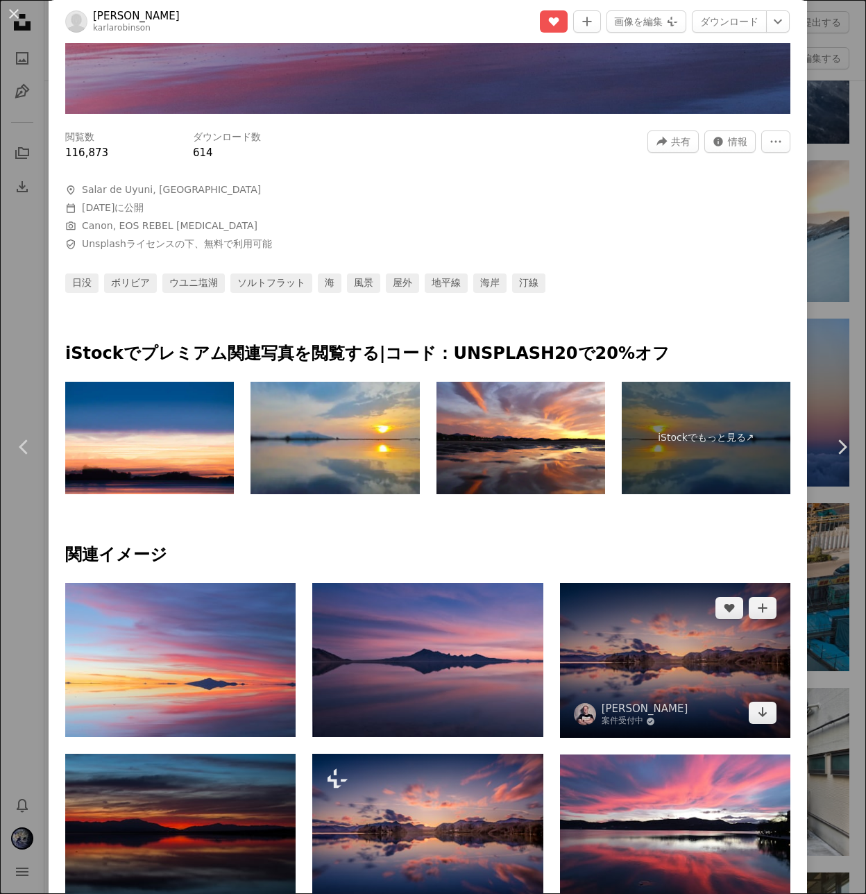
click at [660, 583] on img at bounding box center [675, 660] width 230 height 155
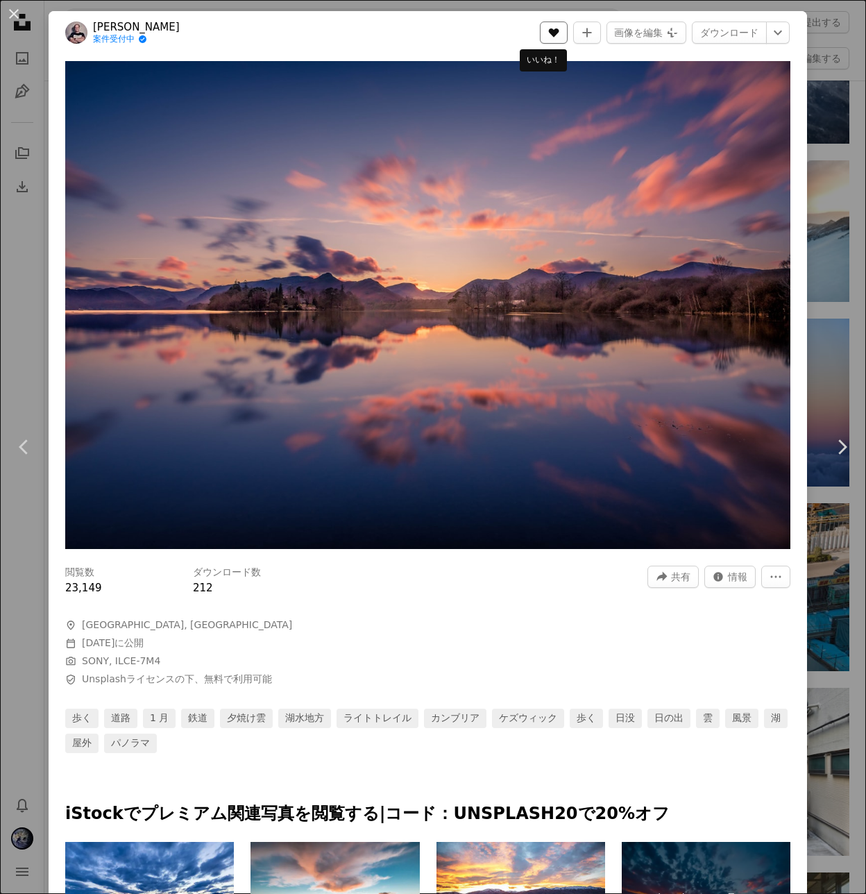
click at [548, 37] on icon "A heart" at bounding box center [553, 32] width 11 height 11
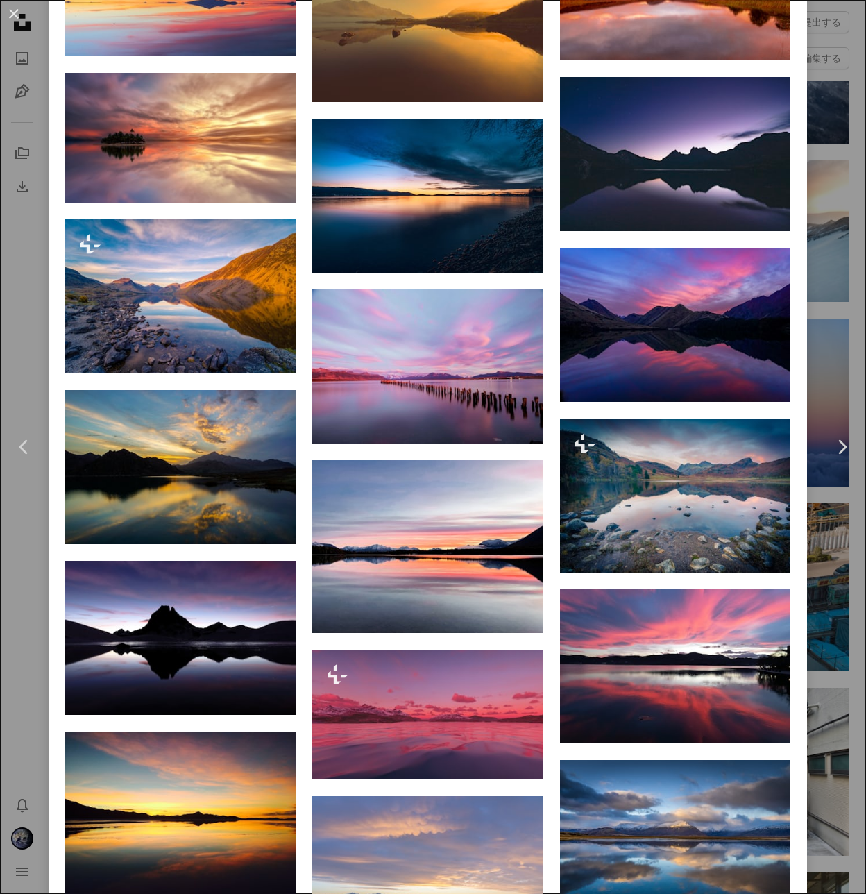
scroll to position [1516, 0]
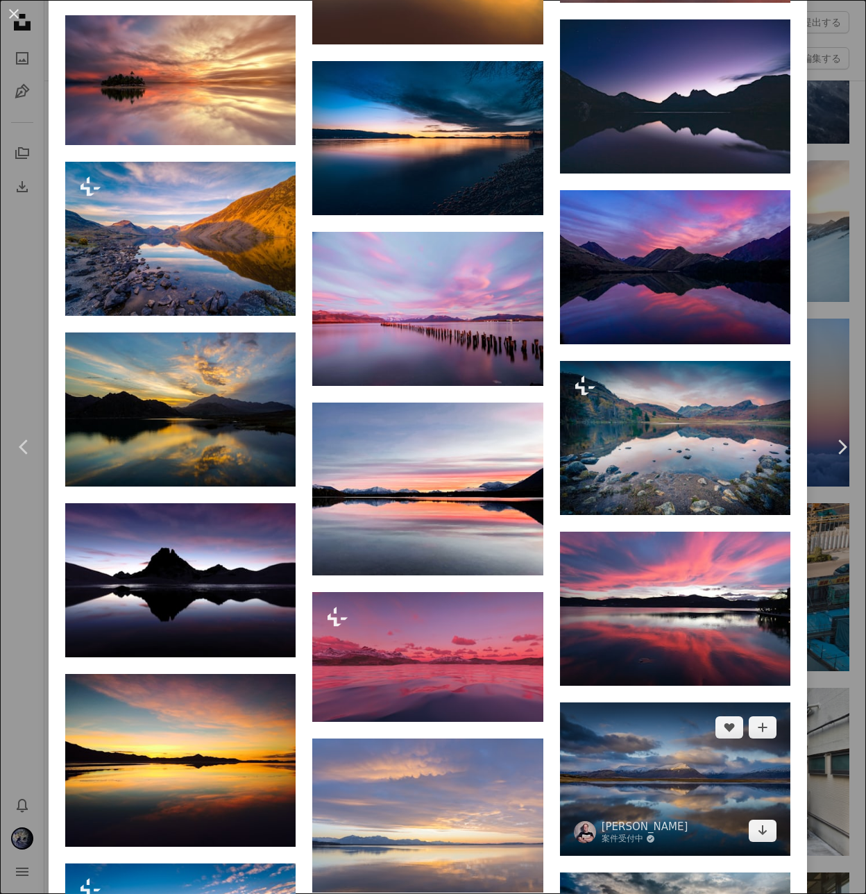
click at [628, 703] on img at bounding box center [675, 779] width 230 height 153
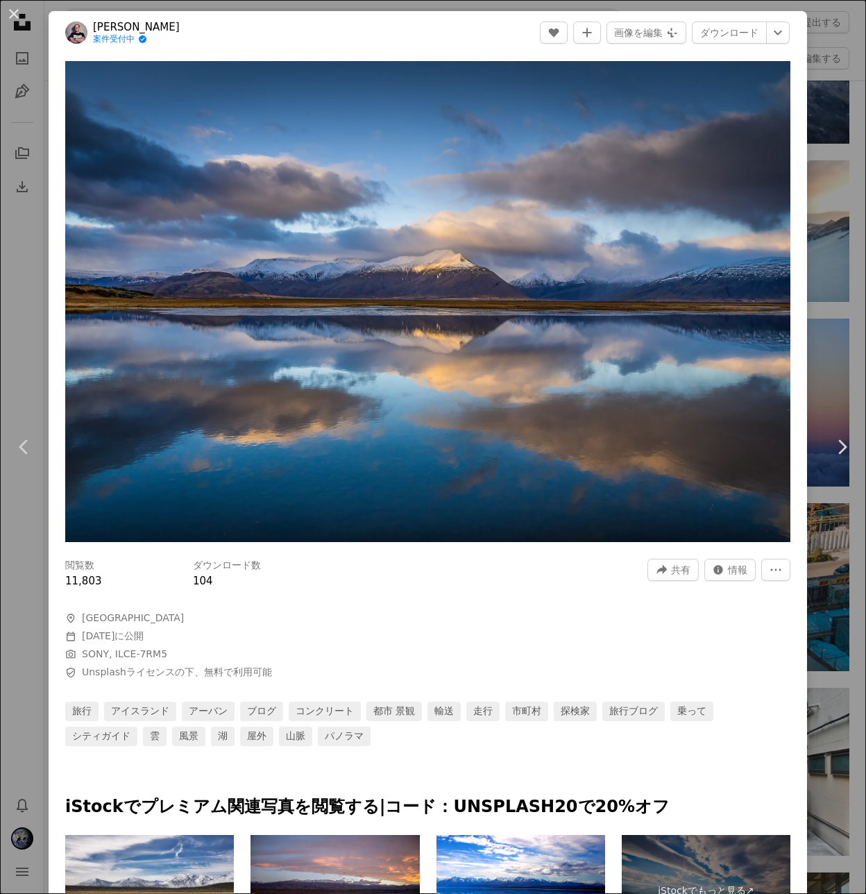
click at [36, 283] on div "An X shape Chevron left Chevron right [PERSON_NAME] 案件受付中 A checkmark inside of…" at bounding box center [433, 447] width 866 height 894
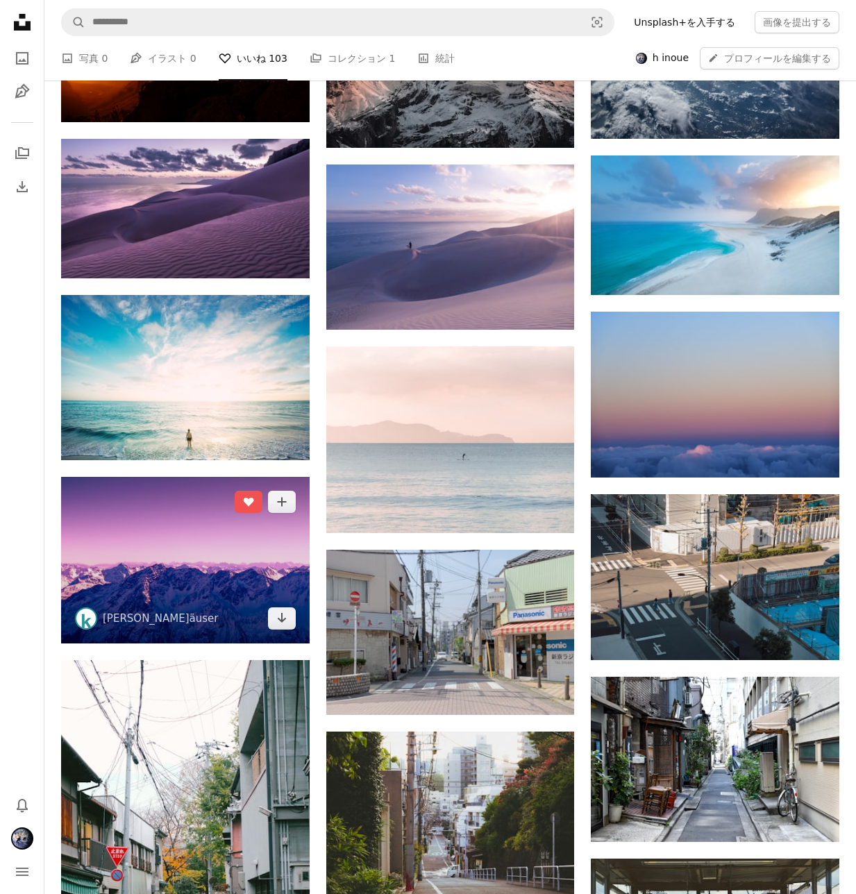
click at [219, 549] on img at bounding box center [185, 560] width 249 height 167
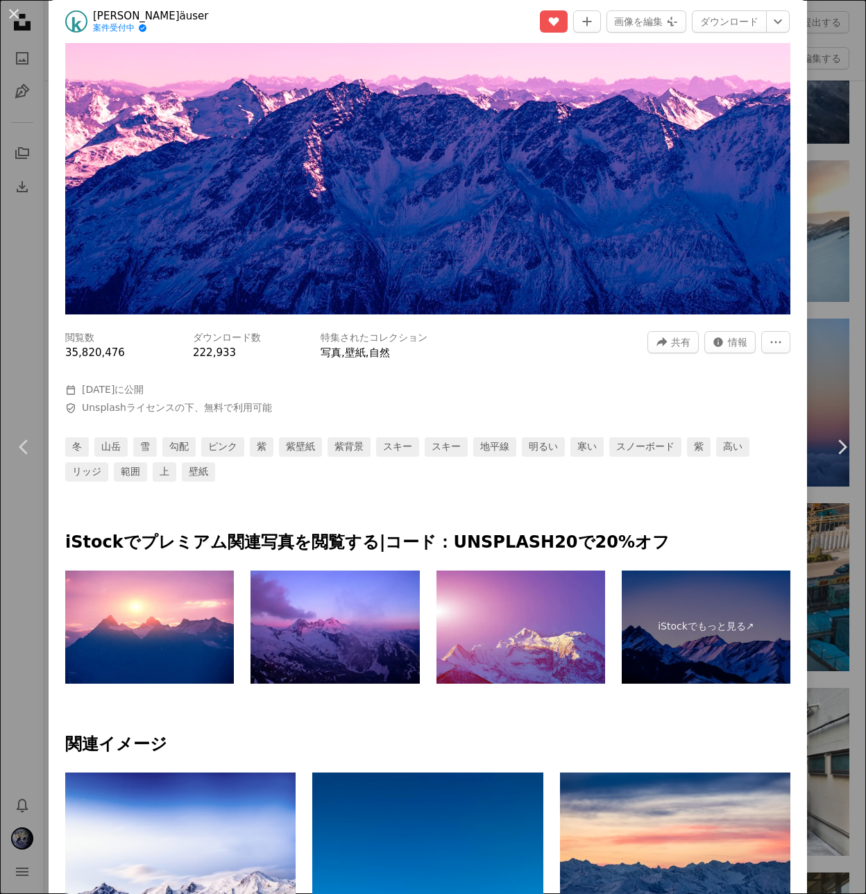
scroll to position [398, 0]
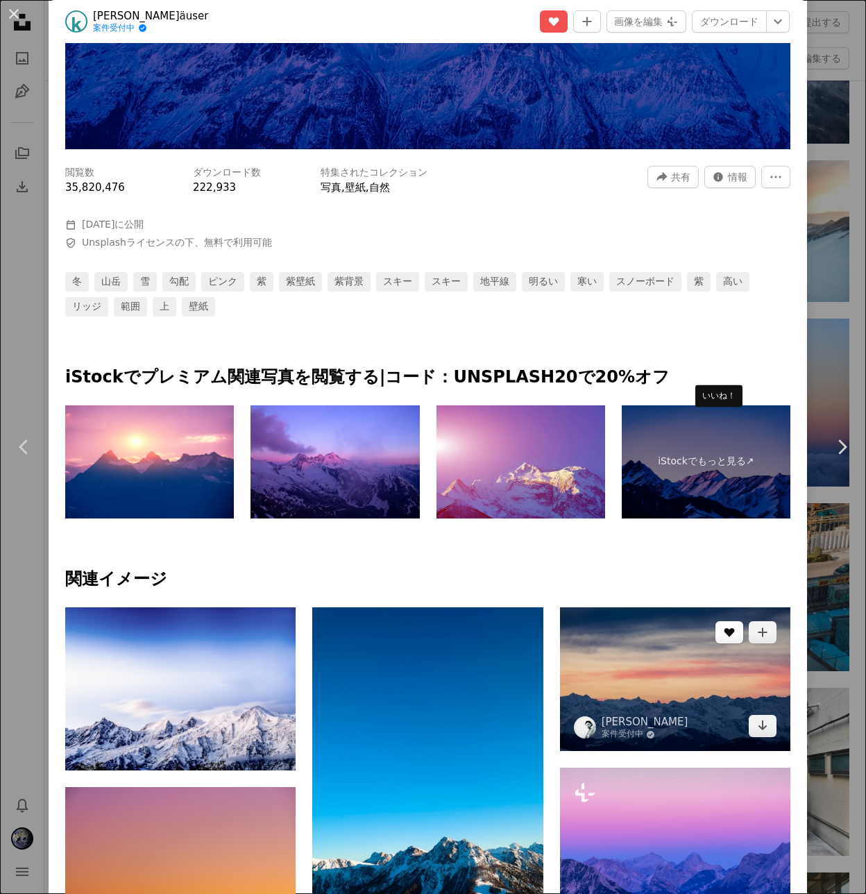
click at [724, 627] on icon "A heart" at bounding box center [729, 632] width 11 height 11
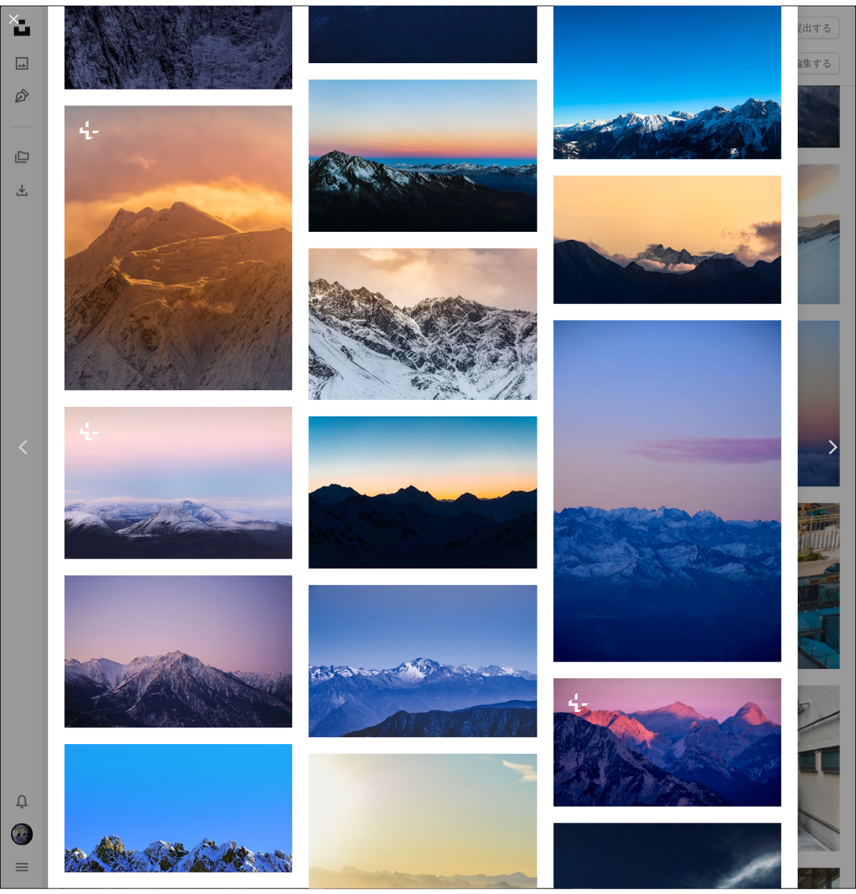
scroll to position [1911, 0]
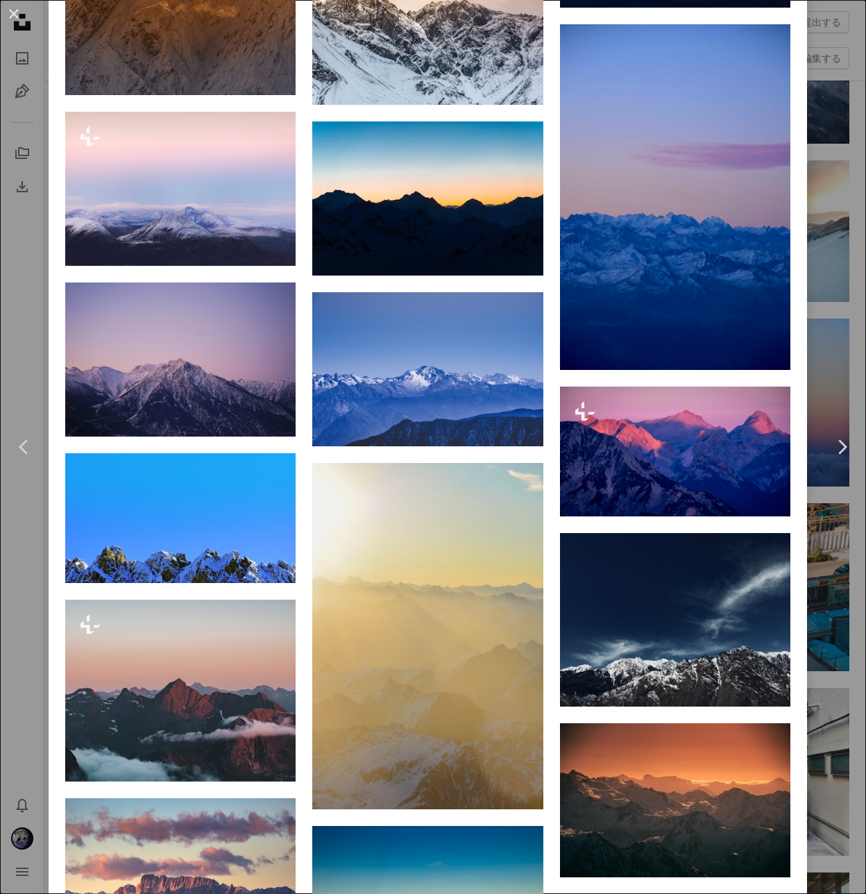
click at [826, 304] on div "An X shape Chevron left Chevron right [PERSON_NAME]äuser 案件受付中 A checkmark insi…" at bounding box center [433, 447] width 866 height 894
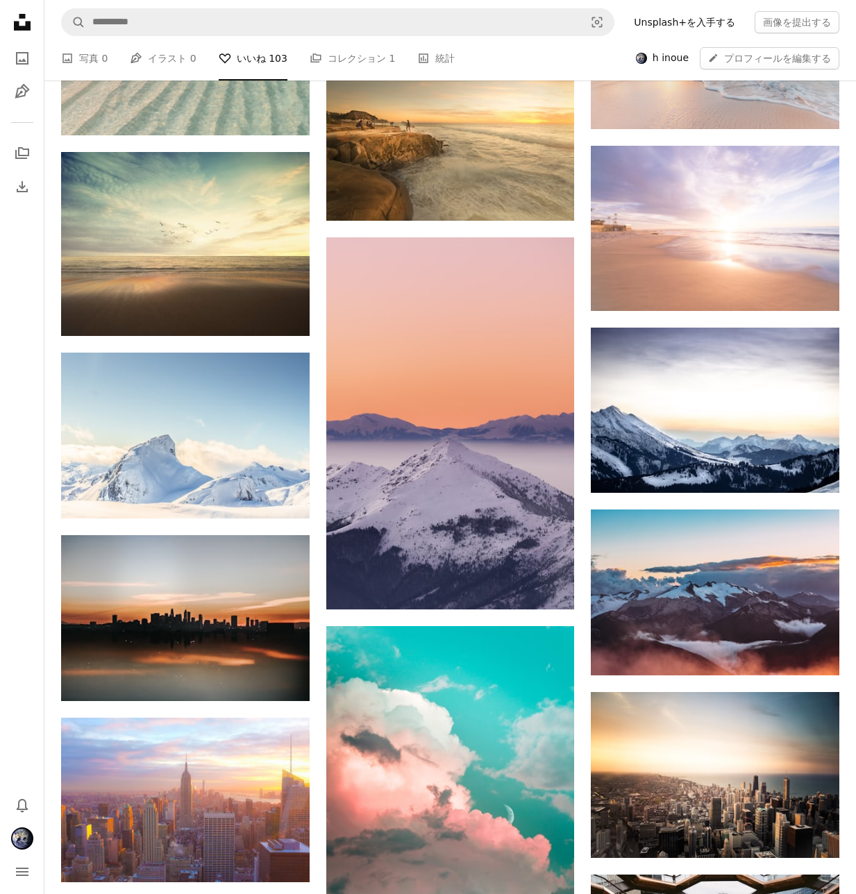
scroll to position [5009, 0]
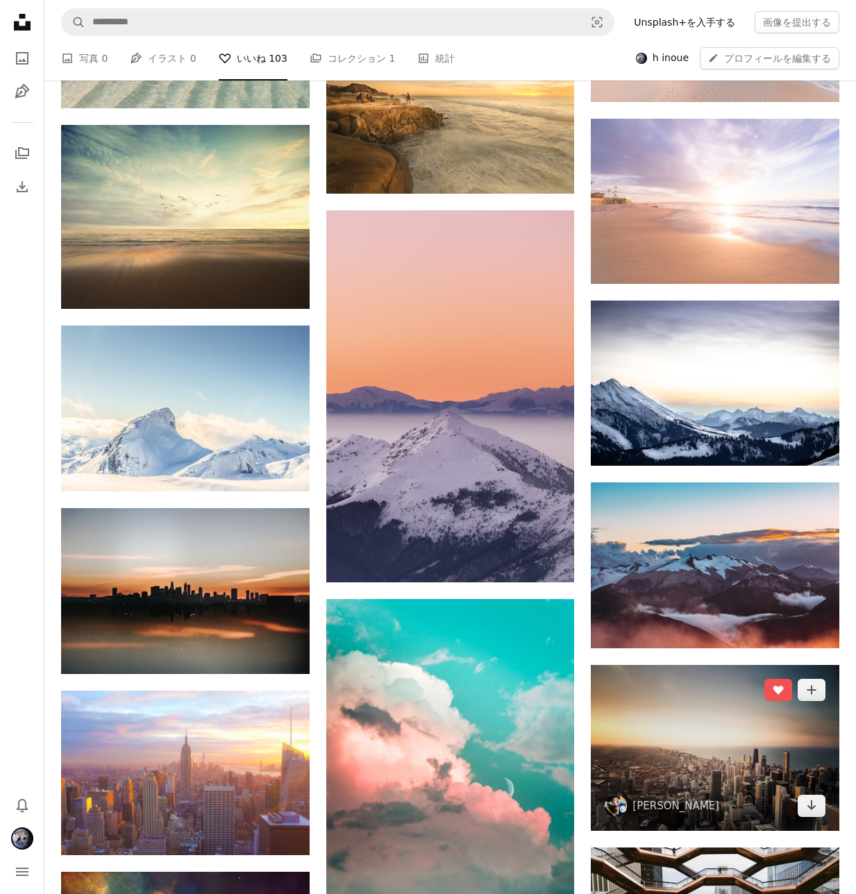
click at [660, 723] on img at bounding box center [715, 748] width 249 height 166
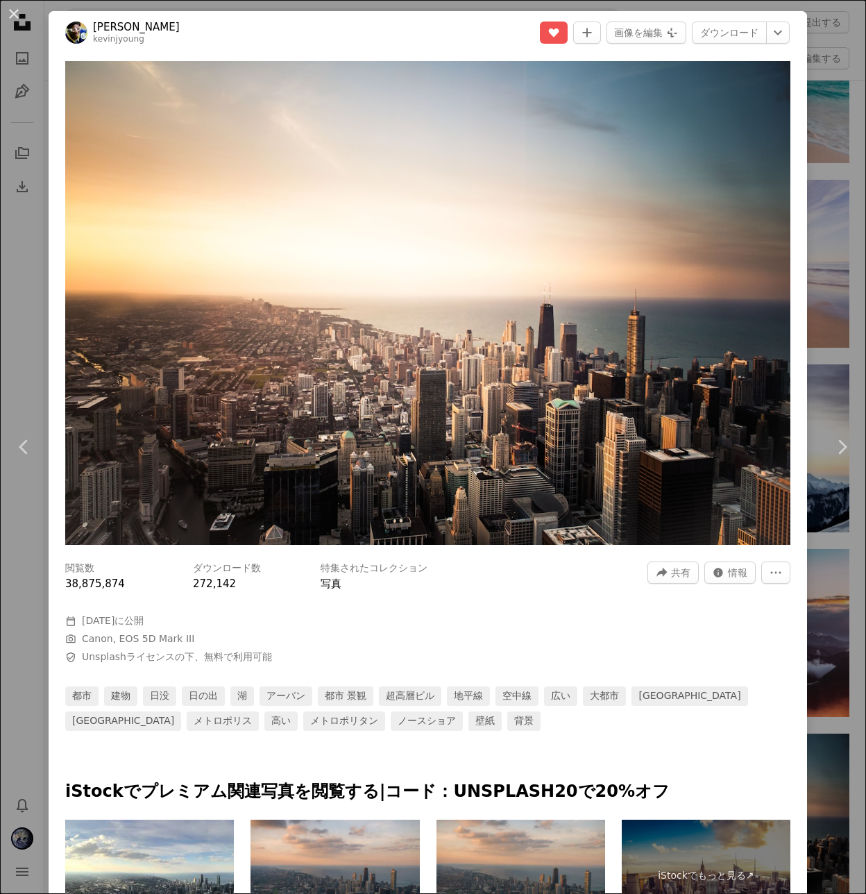
click at [828, 514] on div "An X shape Chevron left Chevron right [PERSON_NAME] [PERSON_NAME] A heart A plu…" at bounding box center [433, 447] width 866 height 894
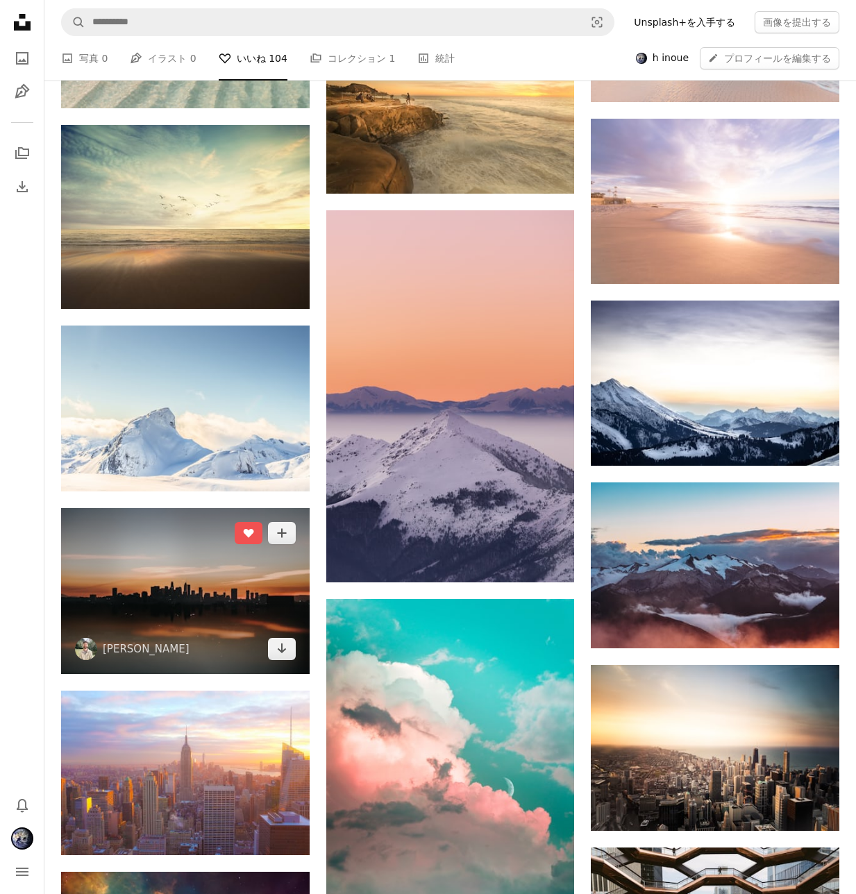
click at [246, 578] on img at bounding box center [185, 591] width 249 height 166
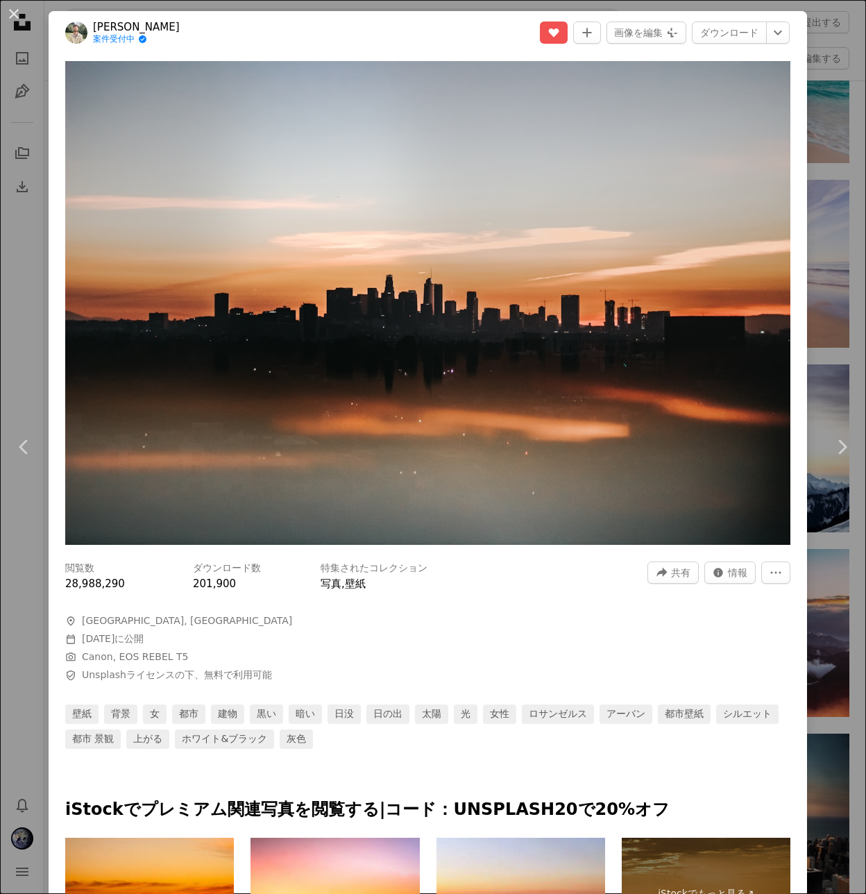
click at [806, 528] on div "An X shape Chevron left Chevron right [PERSON_NAME] 案件受付中 A checkmark inside of…" at bounding box center [433, 447] width 866 height 894
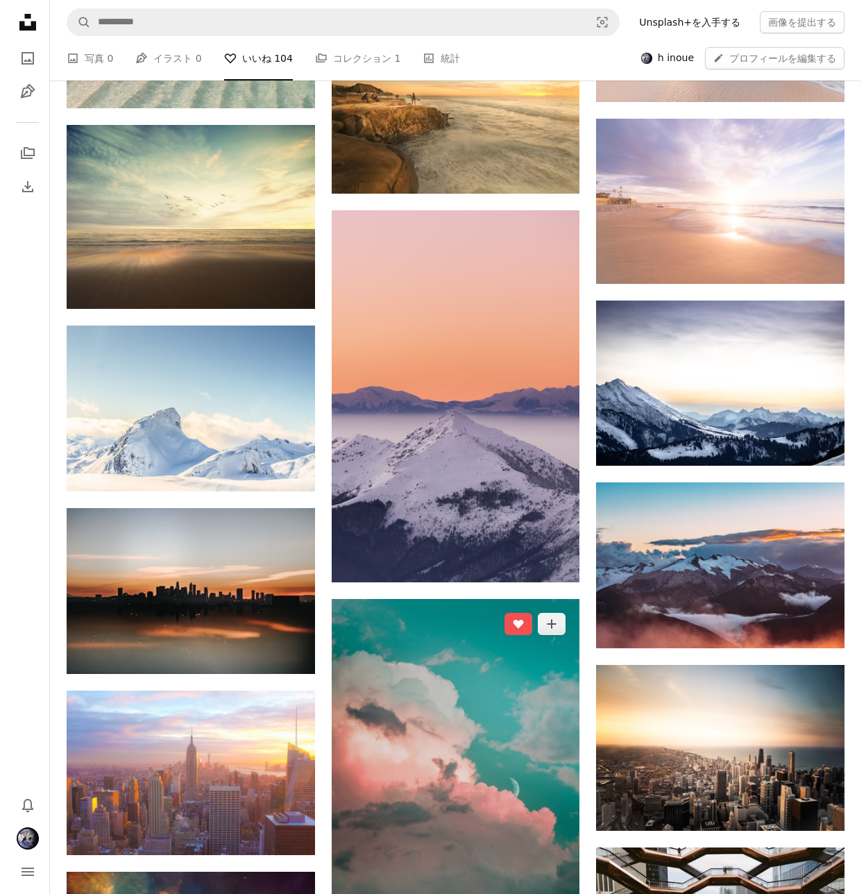
scroll to position [5352, 0]
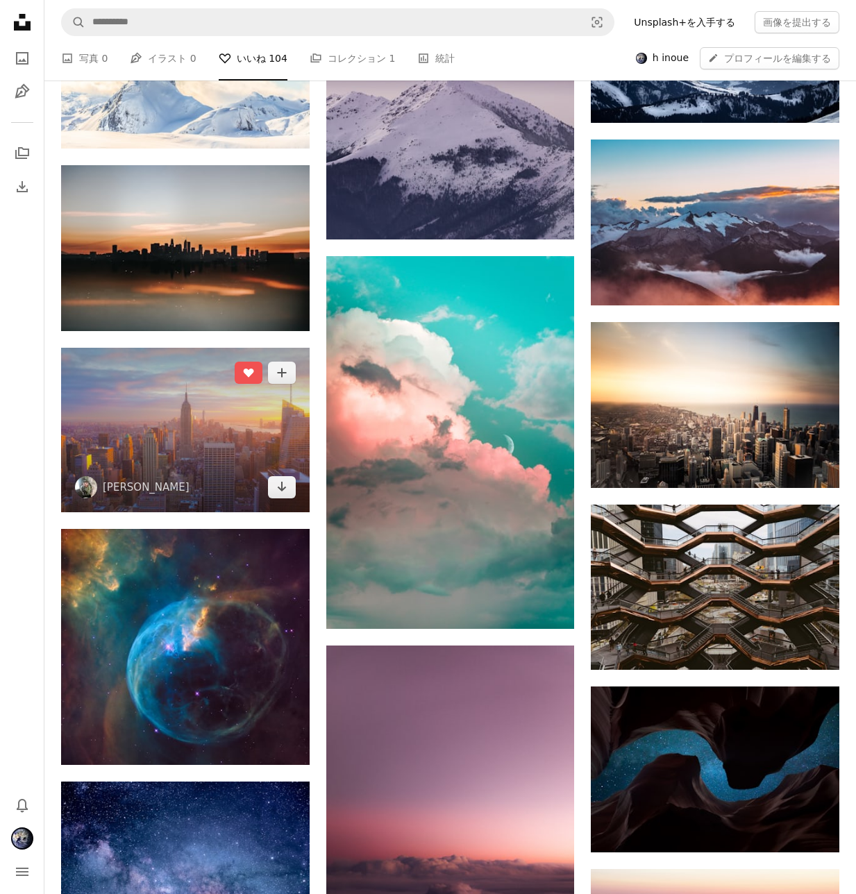
click at [228, 418] on img at bounding box center [185, 430] width 249 height 165
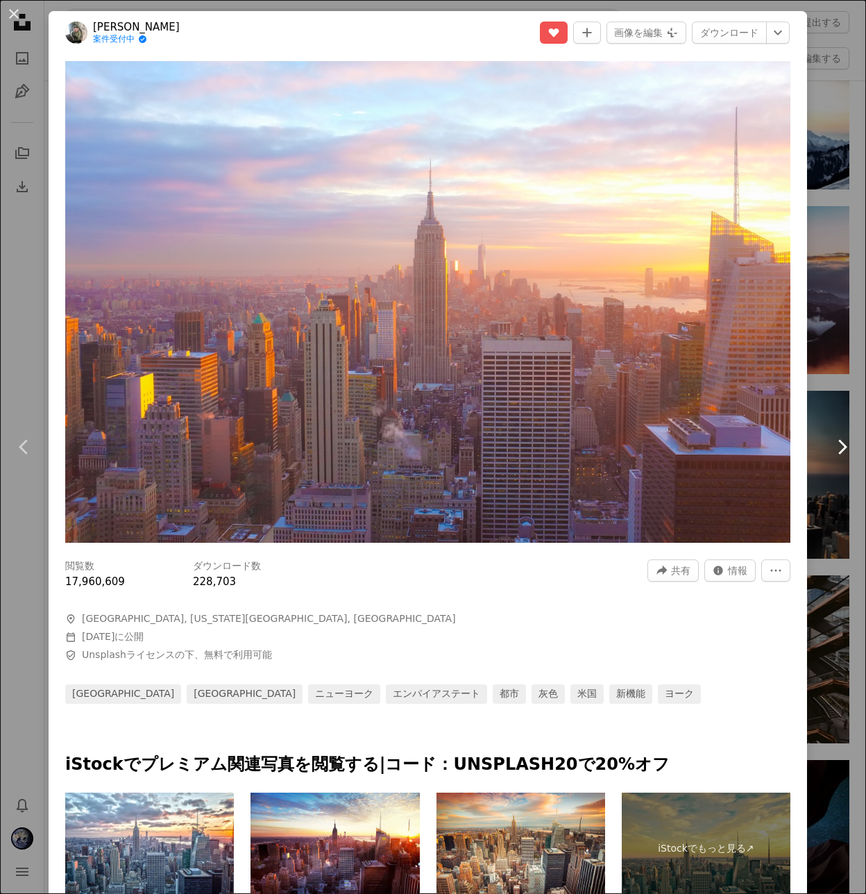
click at [818, 474] on link "Chevron right" at bounding box center [842, 446] width 49 height 133
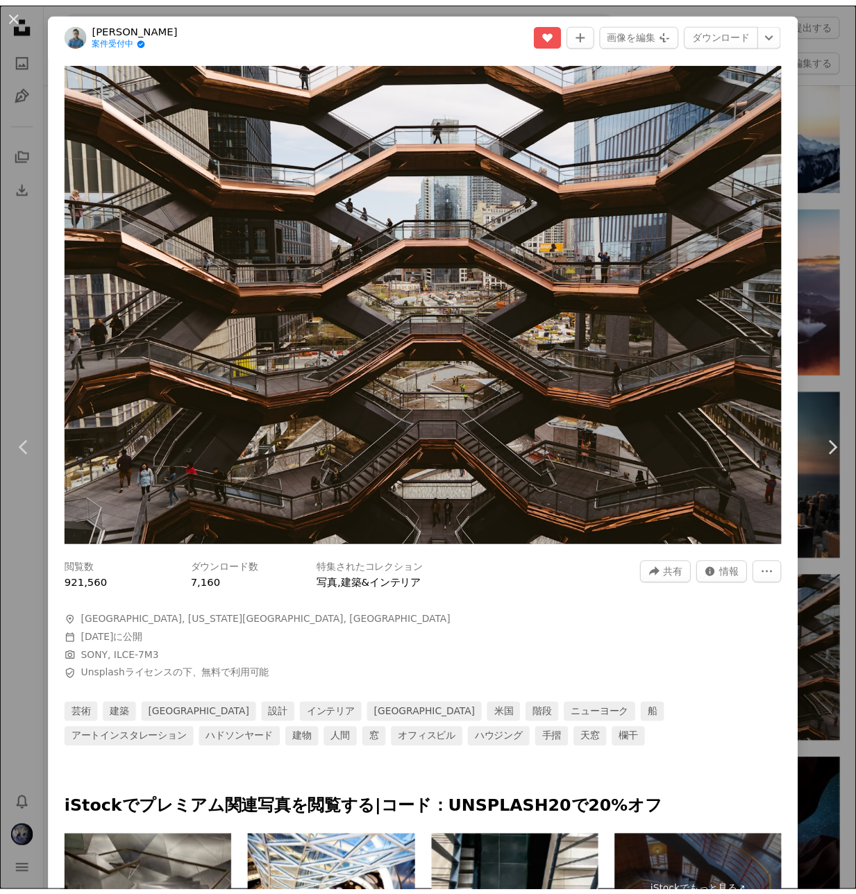
scroll to position [782, 0]
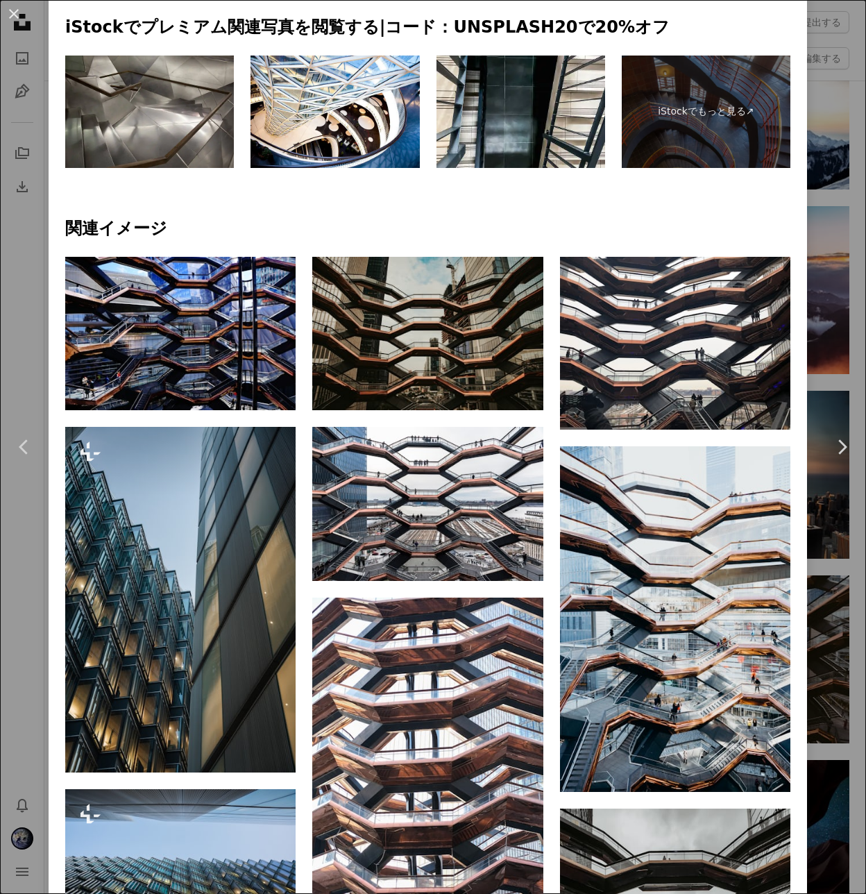
click at [19, 17] on button "An X shape" at bounding box center [14, 14] width 17 height 17
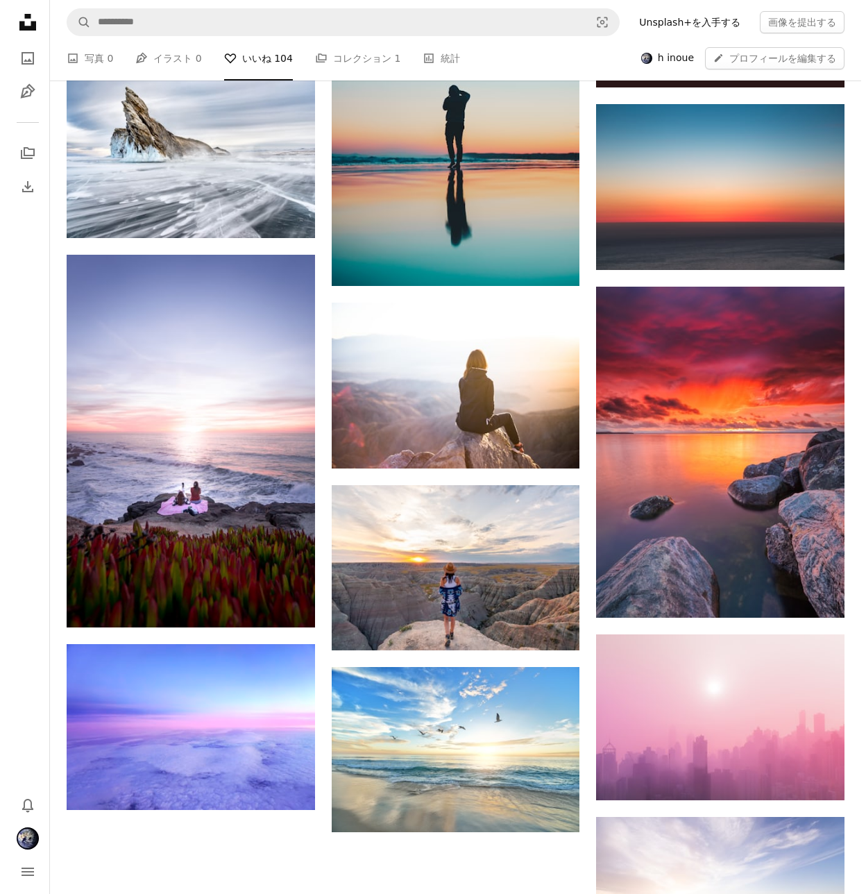
scroll to position [6847, 0]
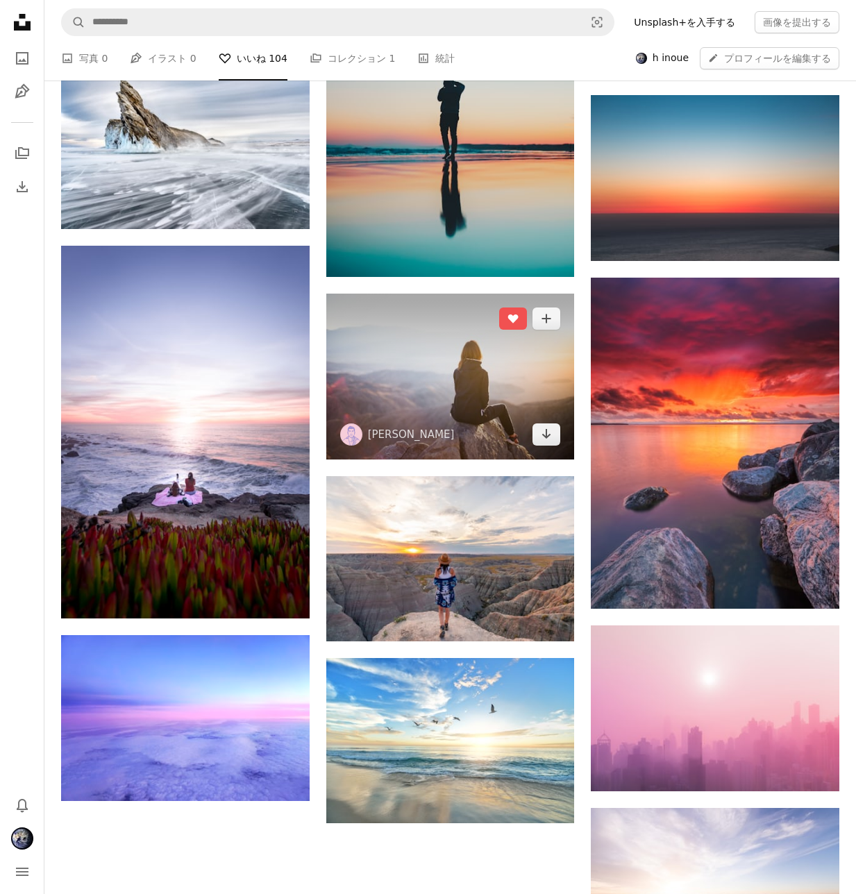
click at [454, 399] on img at bounding box center [450, 377] width 249 height 166
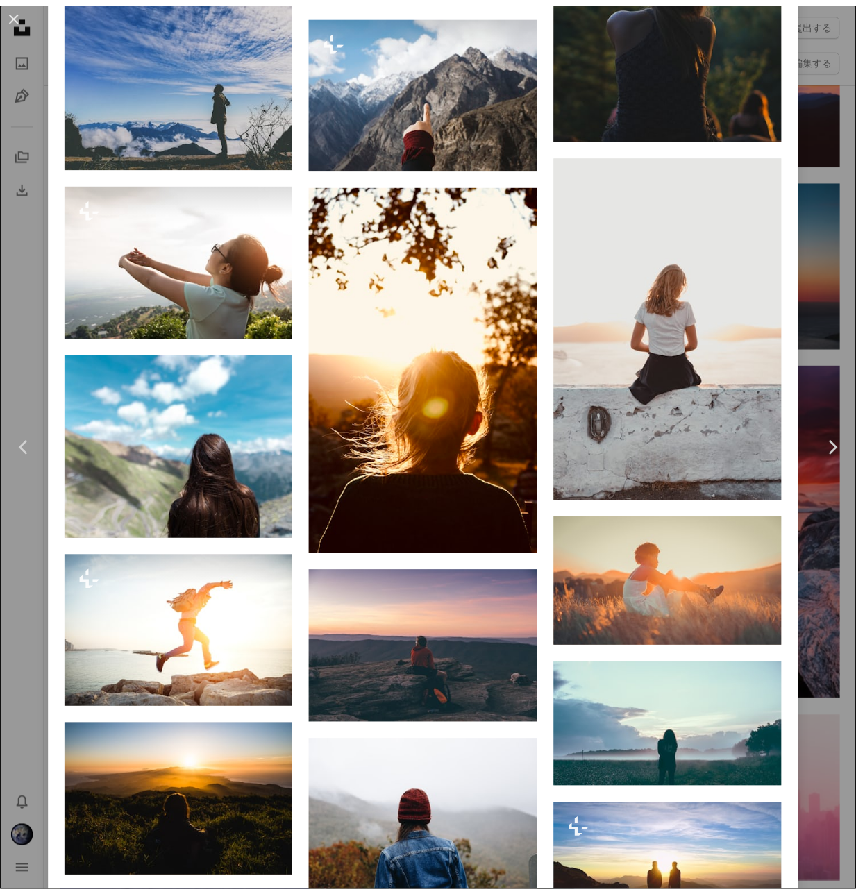
scroll to position [9468, 0]
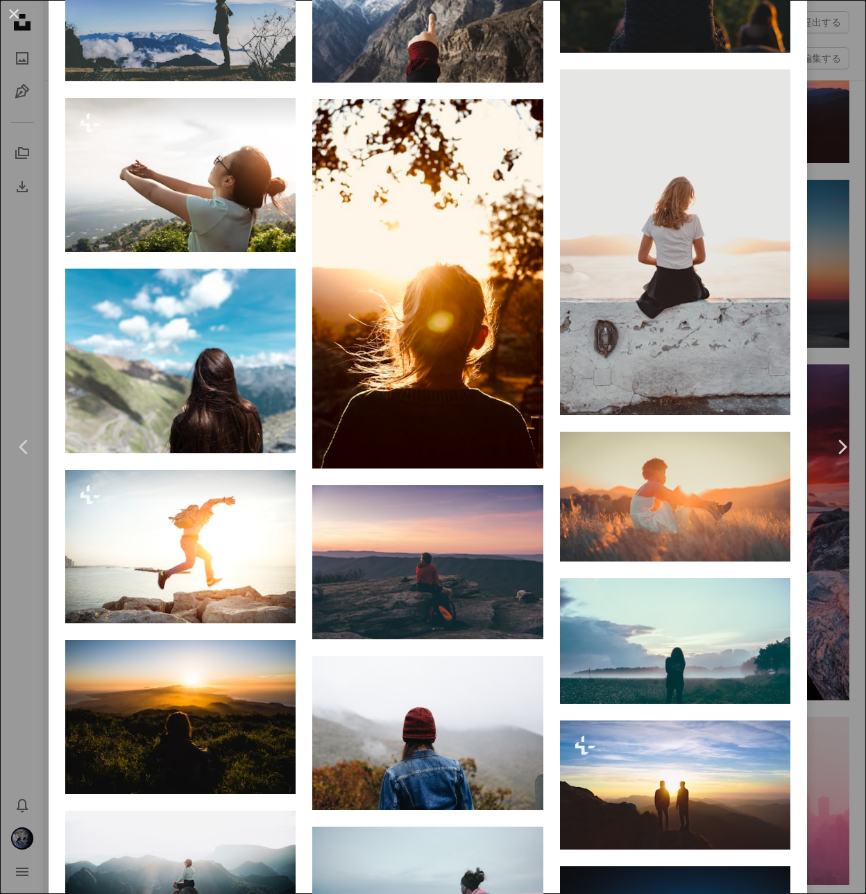
click at [27, 252] on div "An X shape Chevron left Chevron right Denys Nevozhai 案件受付中 A checkmark inside o…" at bounding box center [433, 447] width 866 height 894
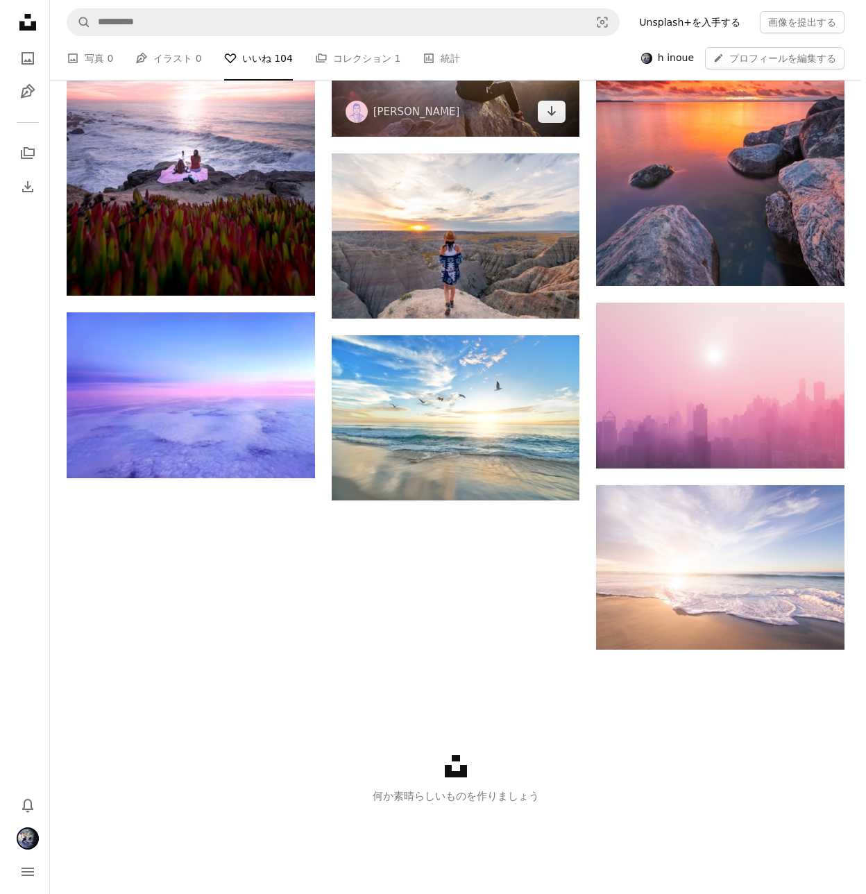
scroll to position [7161, 0]
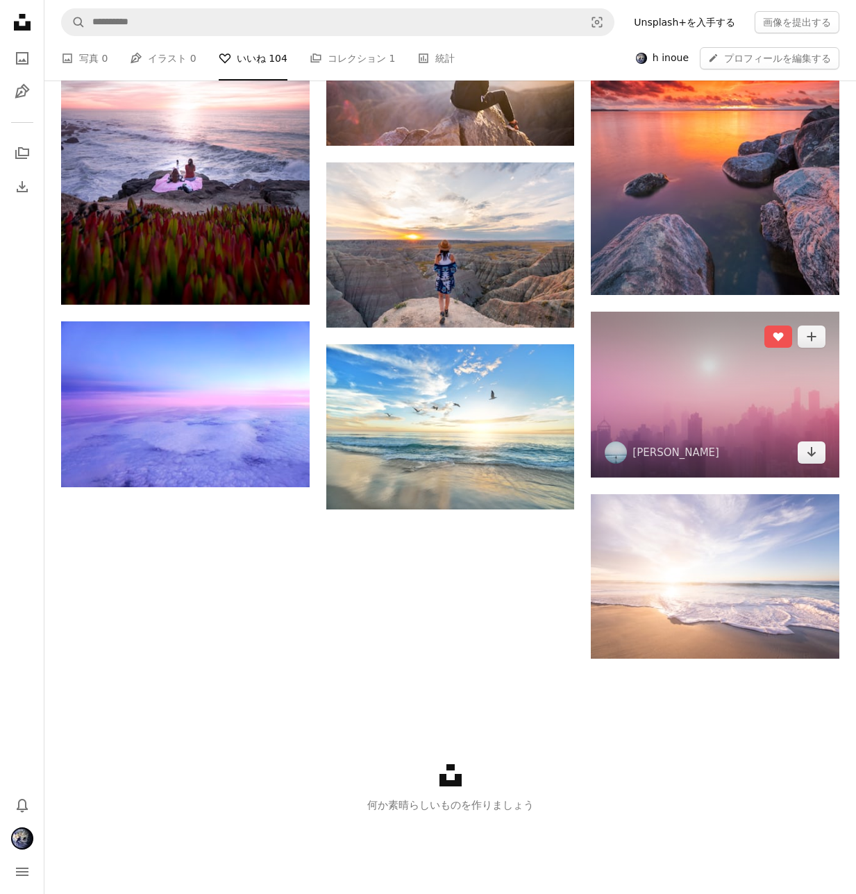
click at [653, 370] on img at bounding box center [715, 395] width 249 height 166
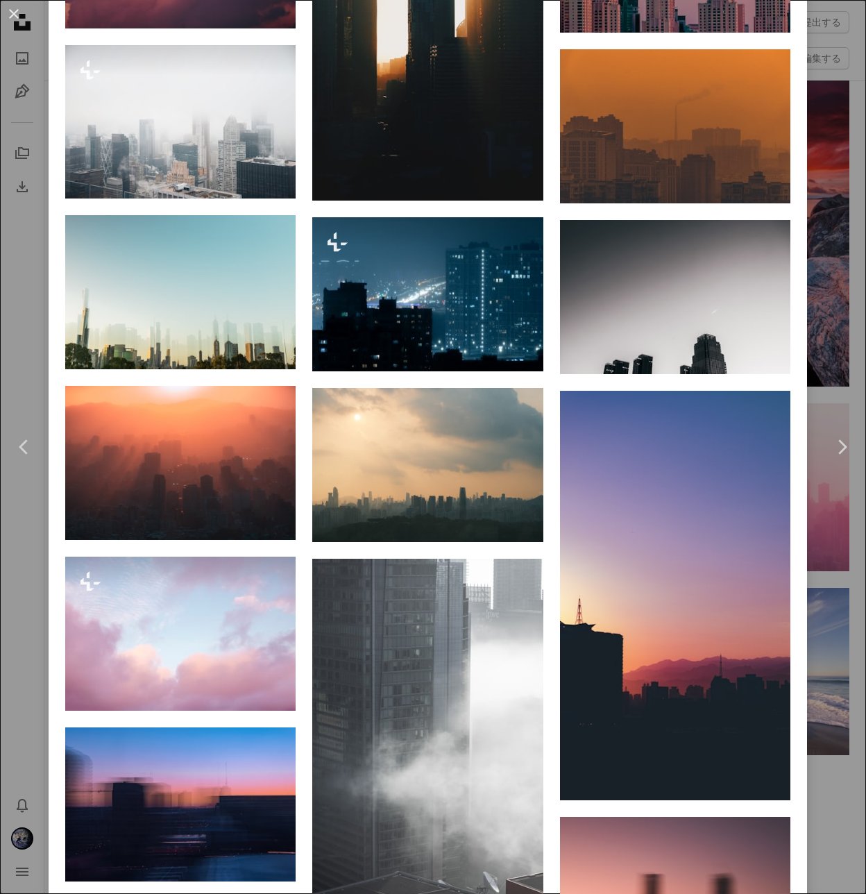
scroll to position [2830, 0]
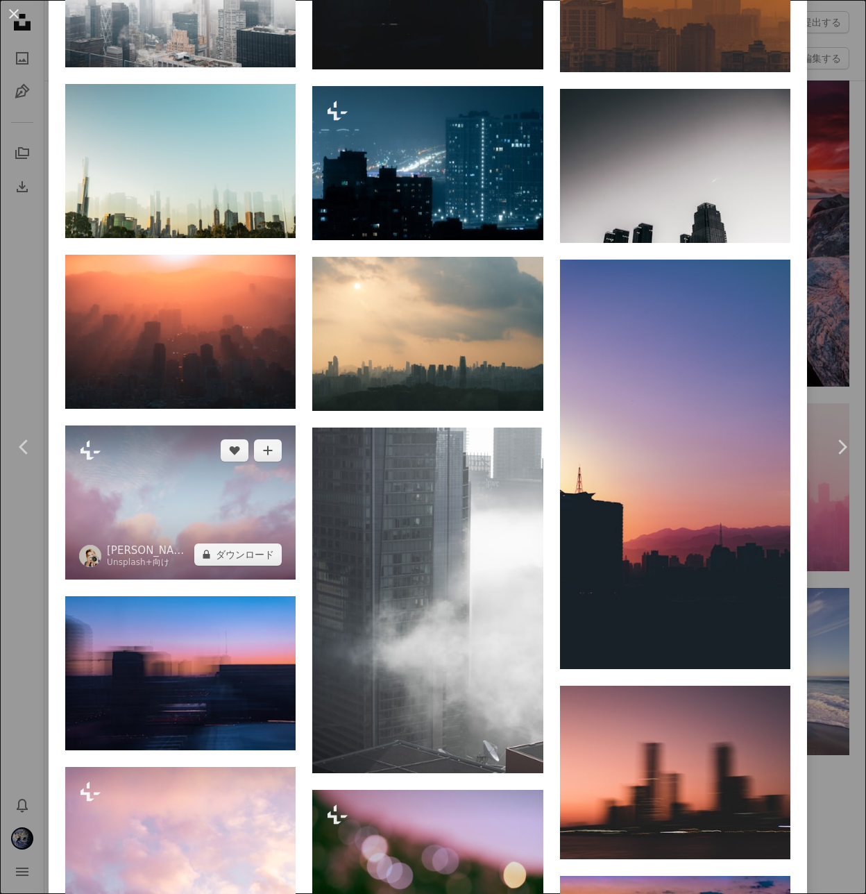
click at [194, 426] on img at bounding box center [180, 503] width 230 height 154
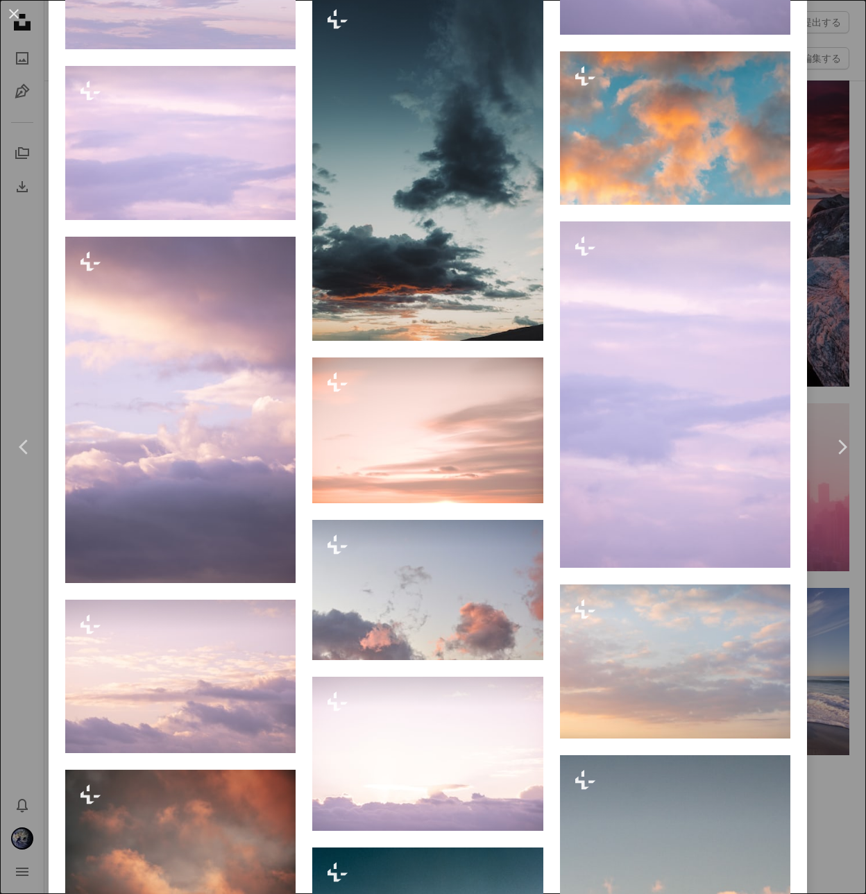
scroll to position [2103, 0]
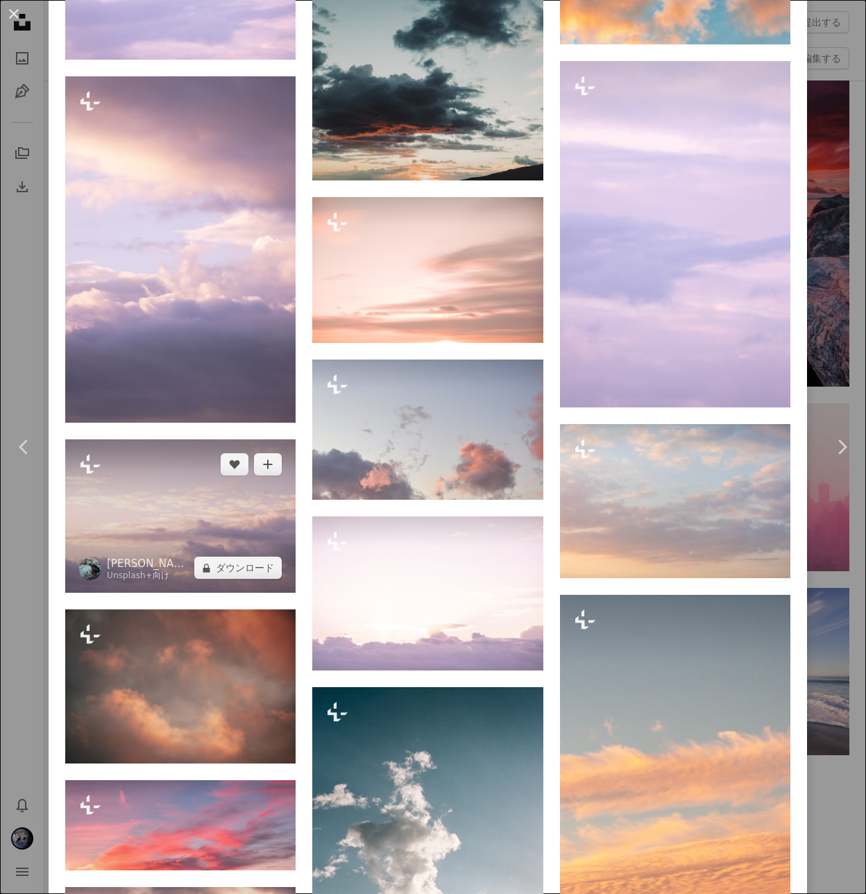
click at [196, 494] on img at bounding box center [180, 516] width 230 height 154
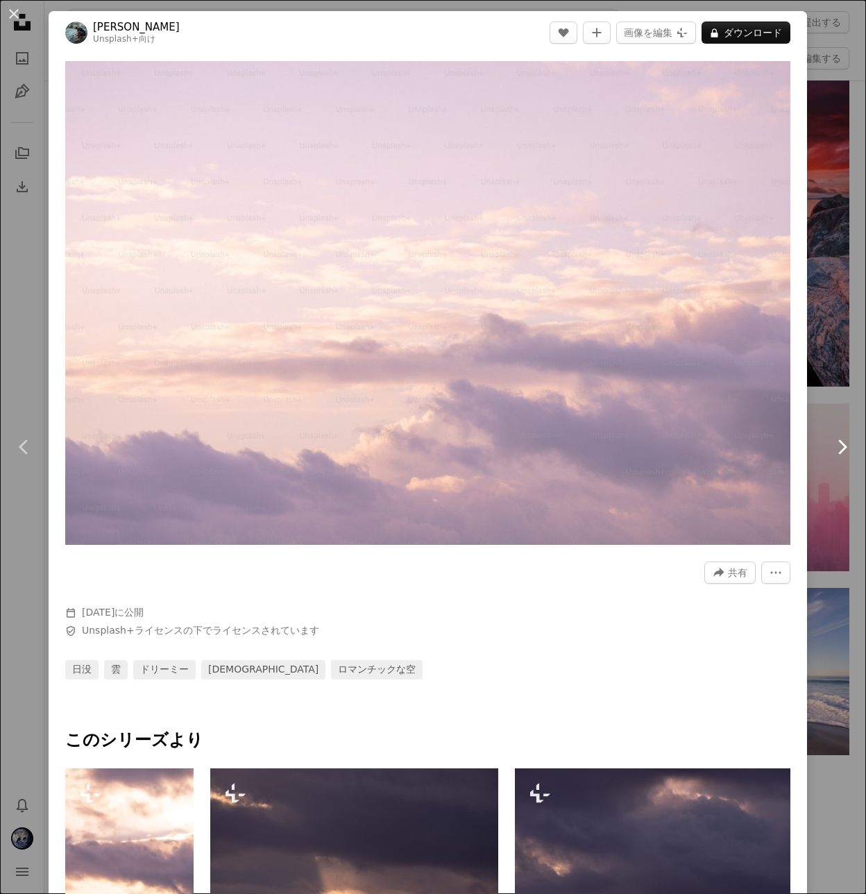
click at [818, 412] on link "Chevron right" at bounding box center [842, 446] width 49 height 133
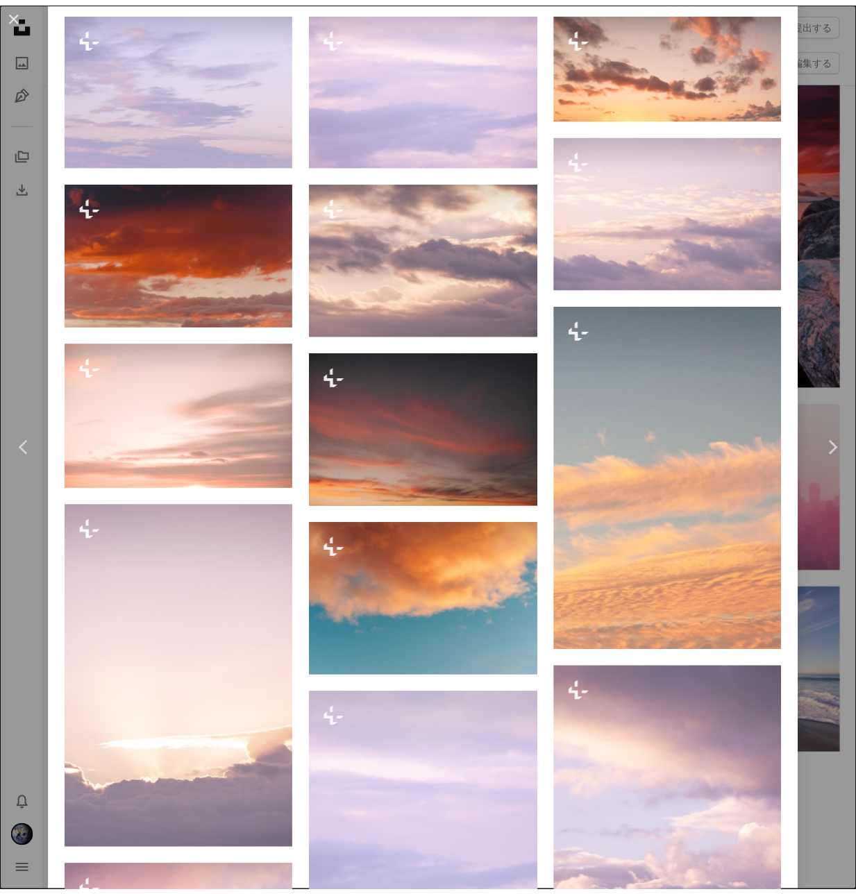
scroll to position [636, 0]
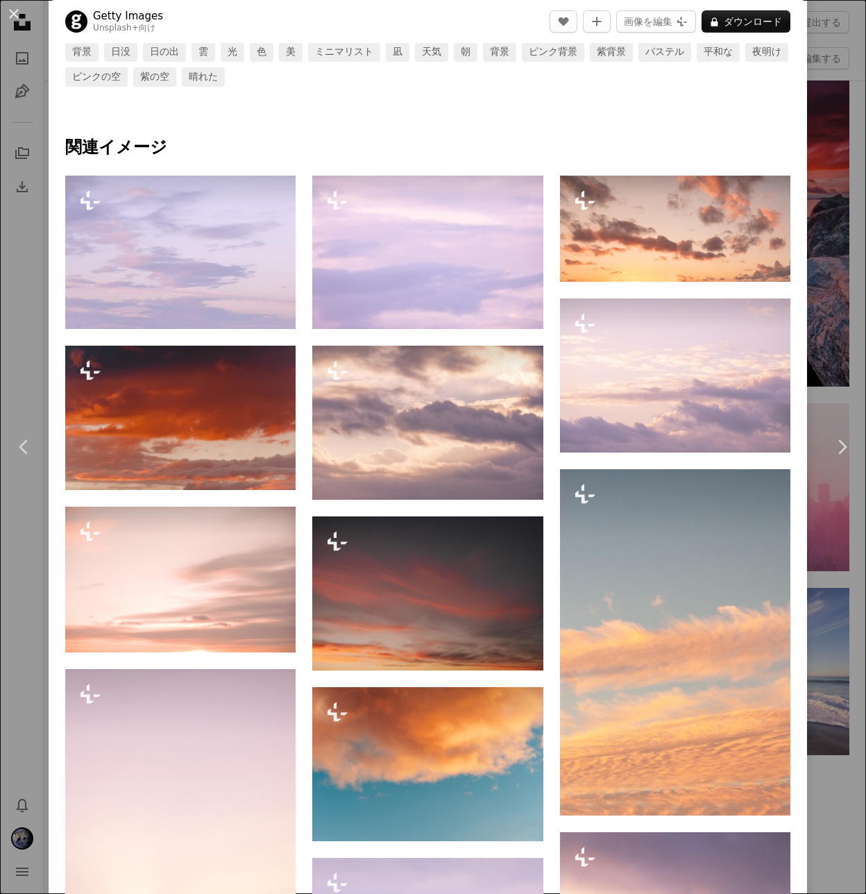
click at [26, 342] on div "An X shape Chevron left Chevron right Getty Images Unsplash+ 向け A heart A plus …" at bounding box center [433, 447] width 866 height 894
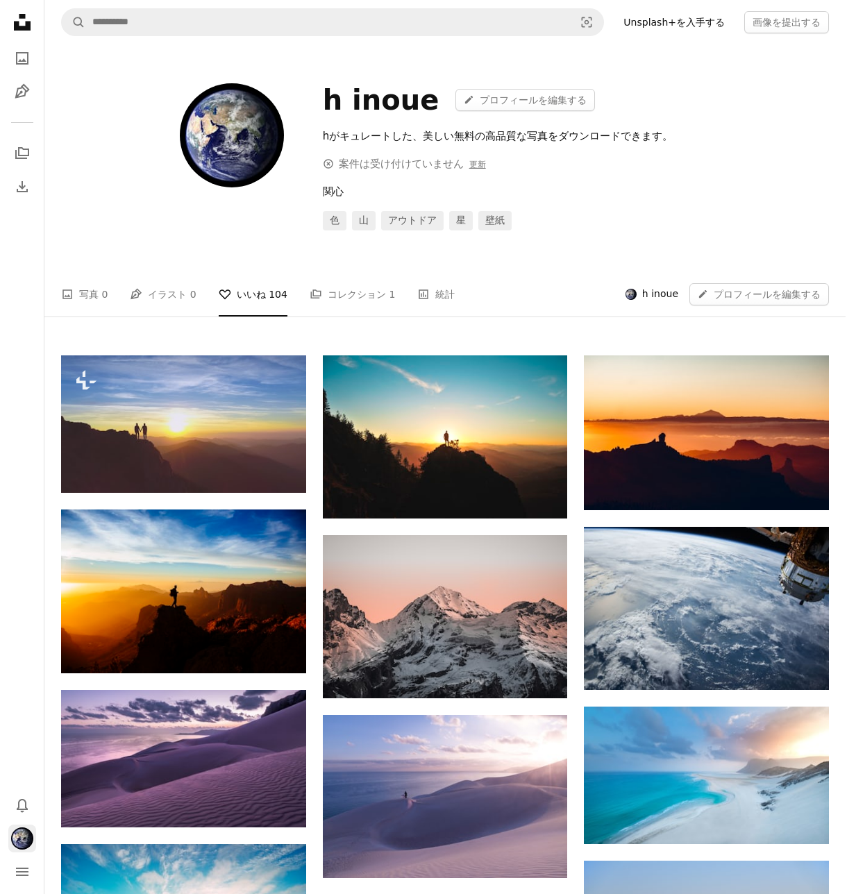
click at [29, 834] on img "プロフィール" at bounding box center [22, 839] width 22 height 22
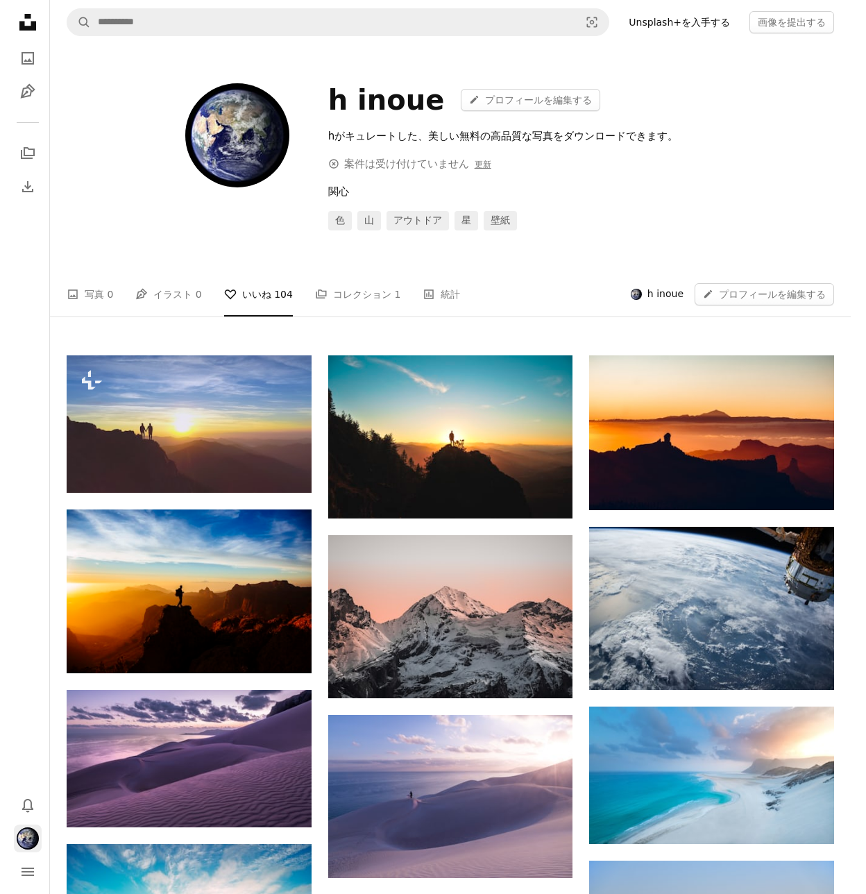
scroll to position [7161, 0]
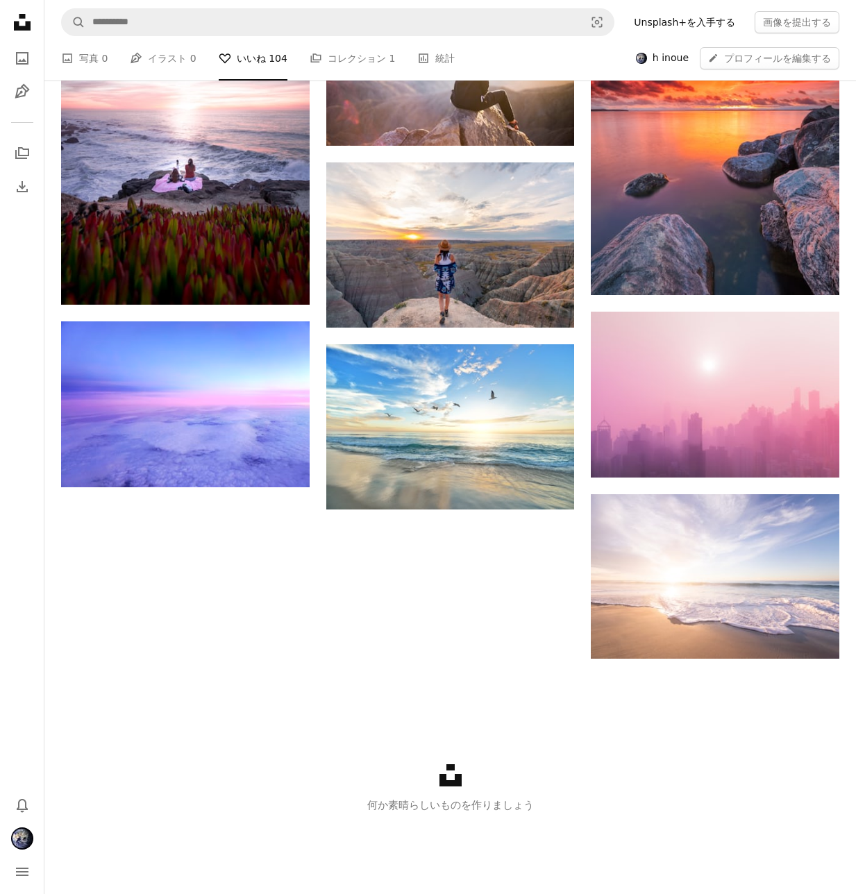
click at [673, 25] on link "Unsplash+を入手する" at bounding box center [685, 22] width 118 height 22
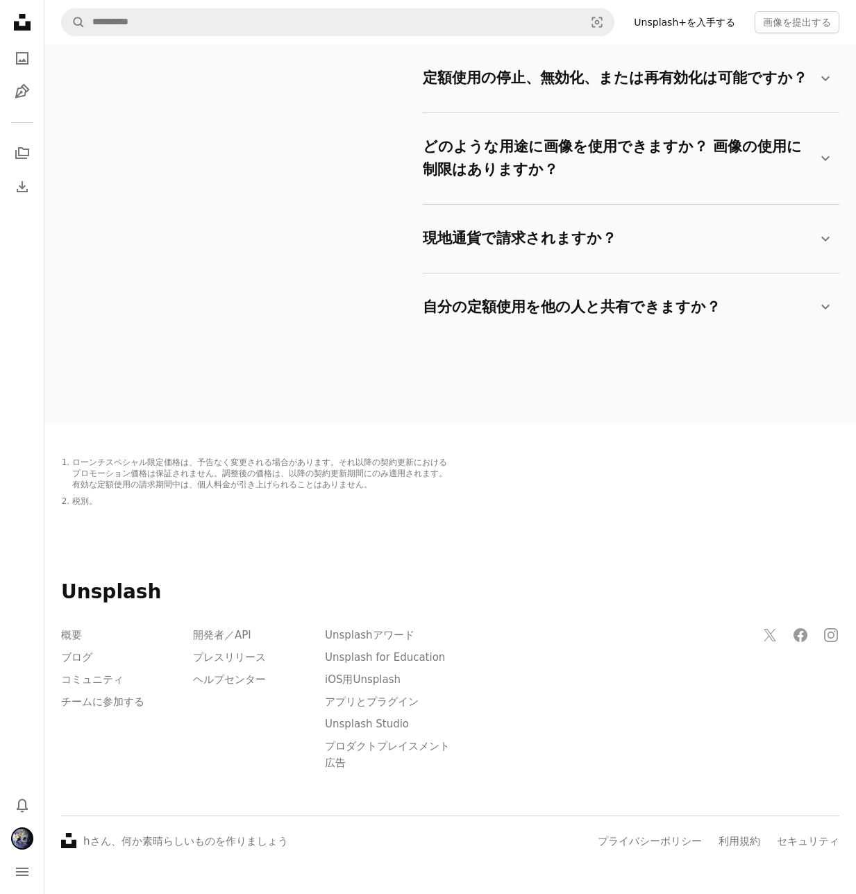
scroll to position [2382, 0]
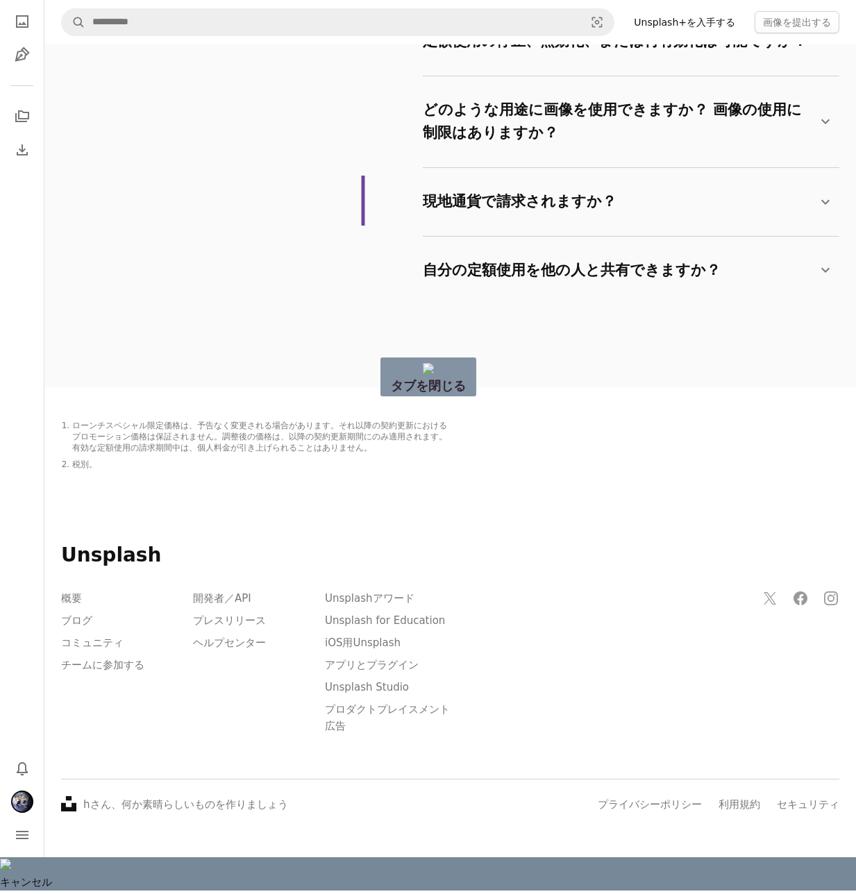
drag, startPoint x: 363, startPoint y: 176, endPoint x: 363, endPoint y: 233, distance: 57.6
